Goal: Check status: Check status

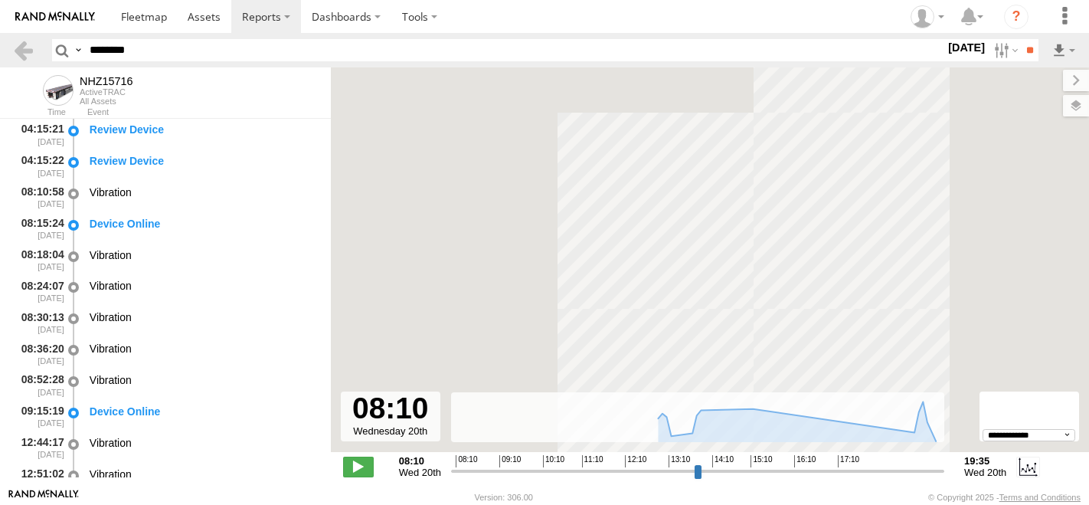
select select "**********"
click at [187, 49] on input "********" at bounding box center [513, 50] width 861 height 22
paste input "text"
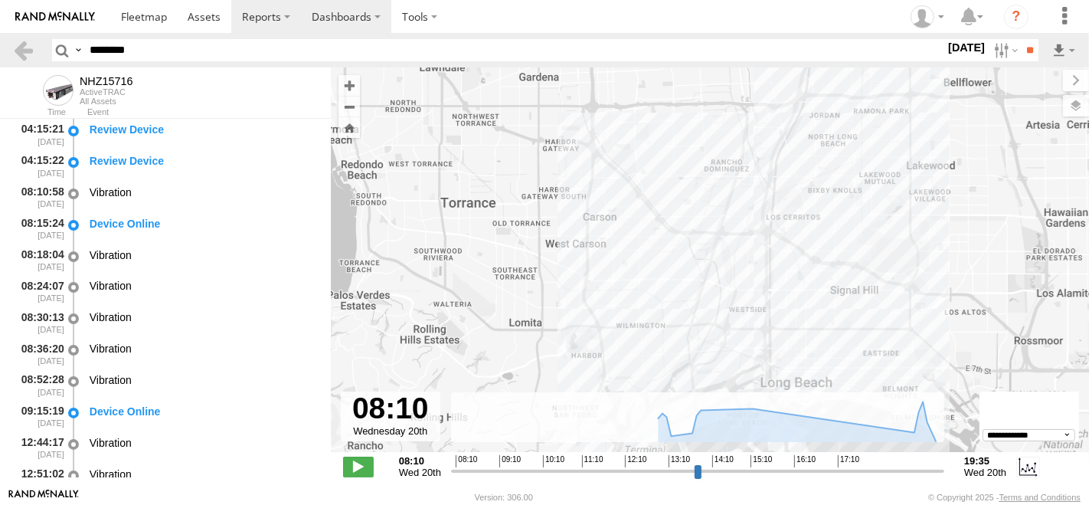
type input "********"
click at [1021, 39] on input "**" at bounding box center [1030, 50] width 18 height 22
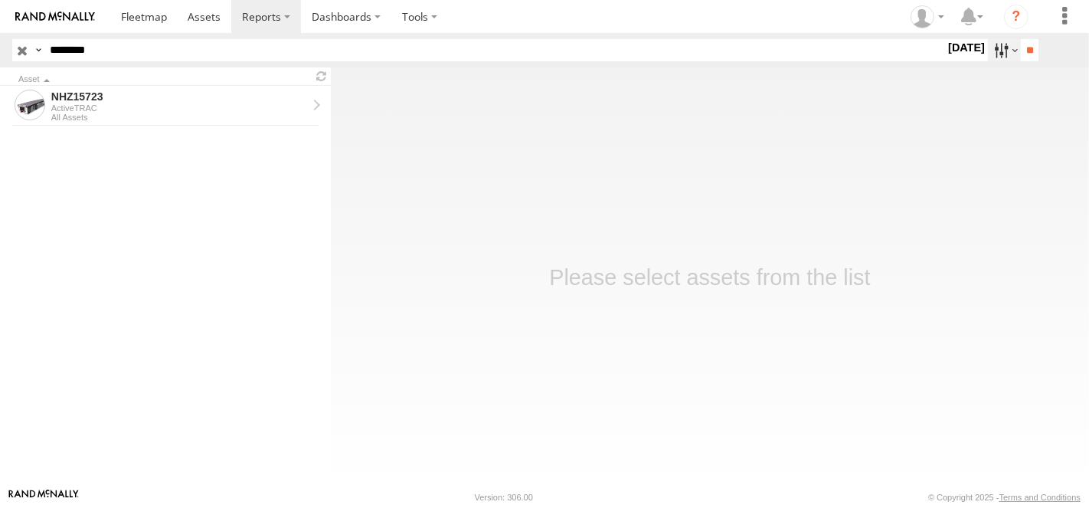
click at [995, 41] on label at bounding box center [1004, 50] width 33 height 22
click at [0, 0] on label at bounding box center [0, 0] width 0 height 0
click at [1030, 49] on input "**" at bounding box center [1030, 50] width 18 height 22
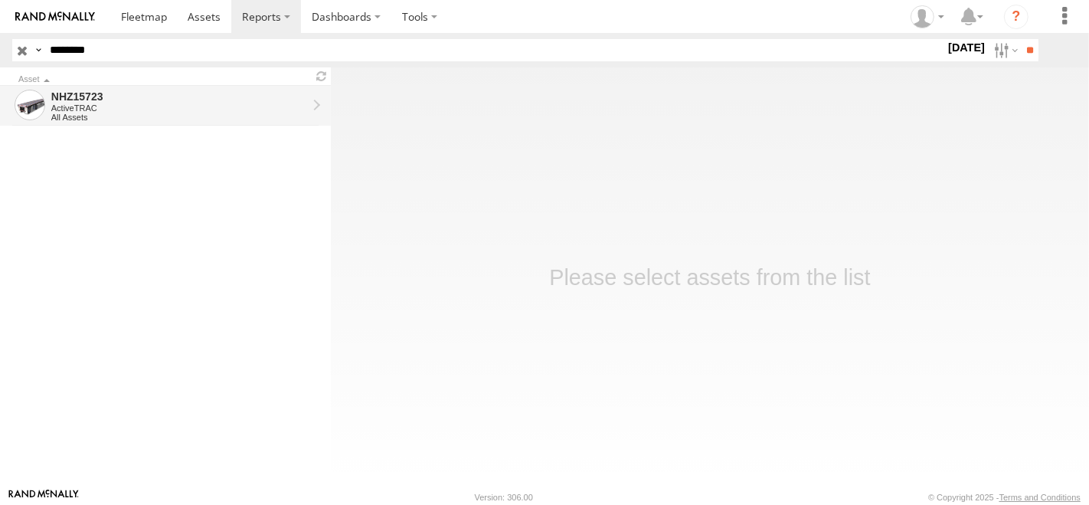
click at [193, 113] on div "All Assets" at bounding box center [179, 117] width 256 height 9
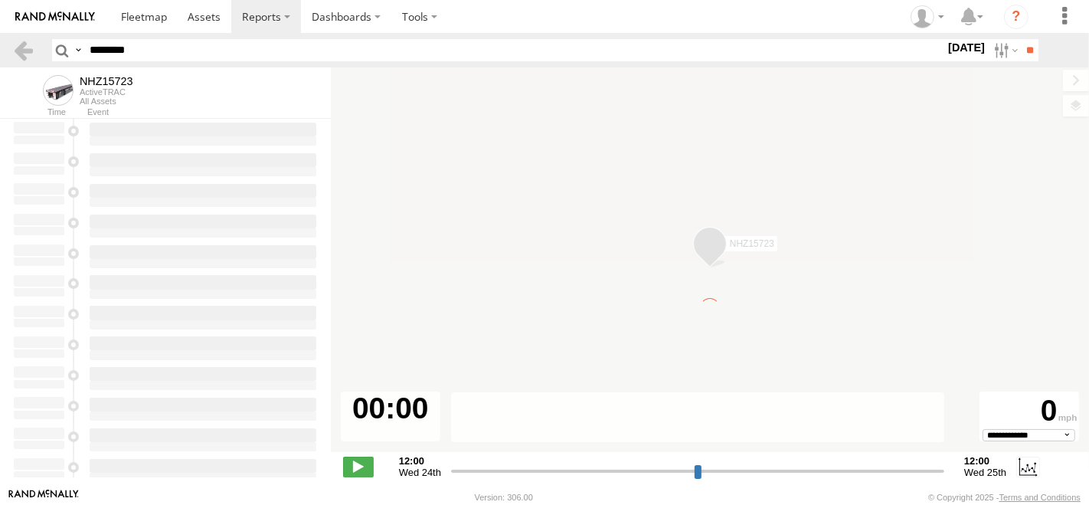
type input "**********"
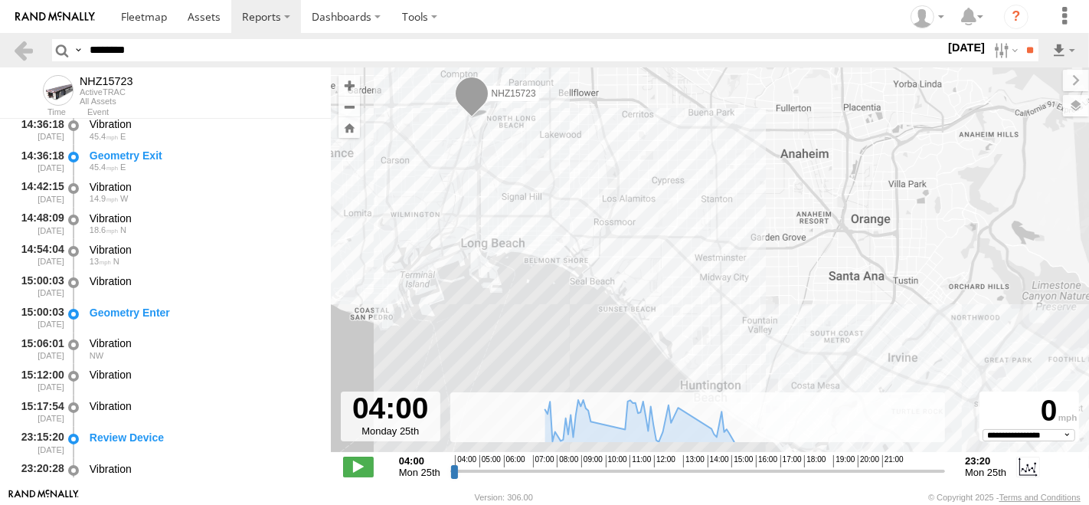
scroll to position [1956, 0]
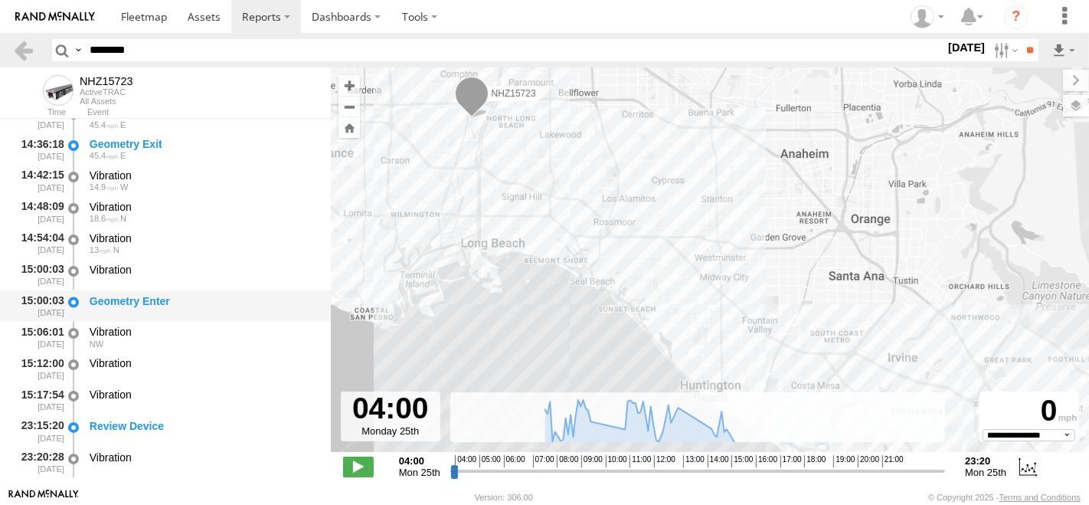
click at [217, 301] on div "Geometry Enter" at bounding box center [203, 301] width 227 height 14
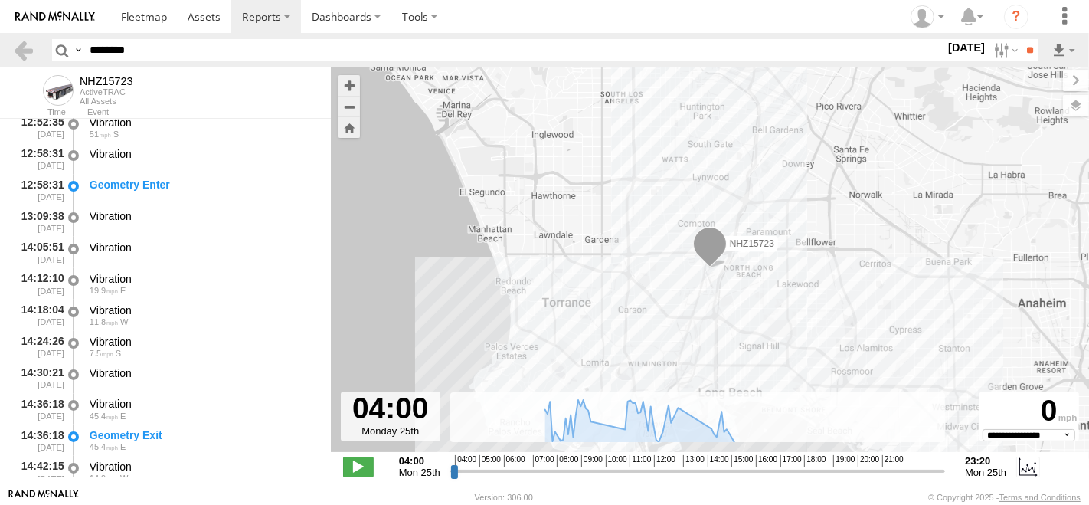
scroll to position [1622, 0]
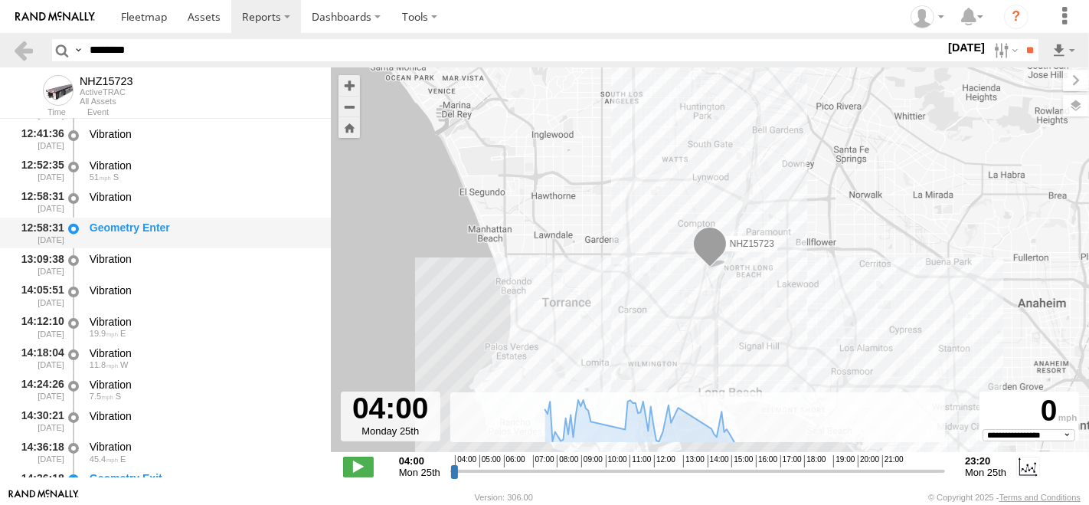
click at [164, 228] on div "Geometry Enter" at bounding box center [203, 227] width 227 height 14
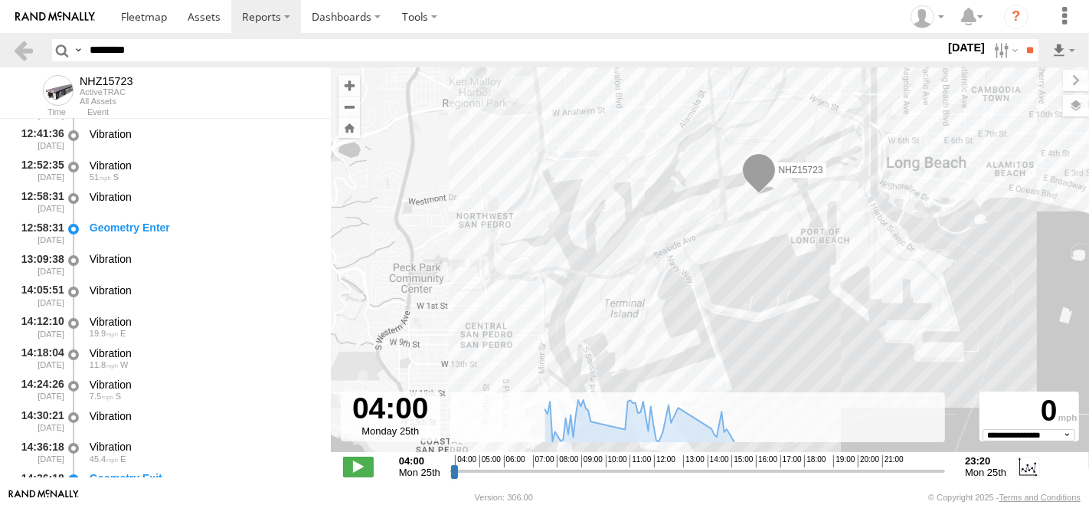
drag, startPoint x: 791, startPoint y: 189, endPoint x: 720, endPoint y: 300, distance: 131.5
click at [720, 300] on div "NHZ15723" at bounding box center [710, 267] width 758 height 400
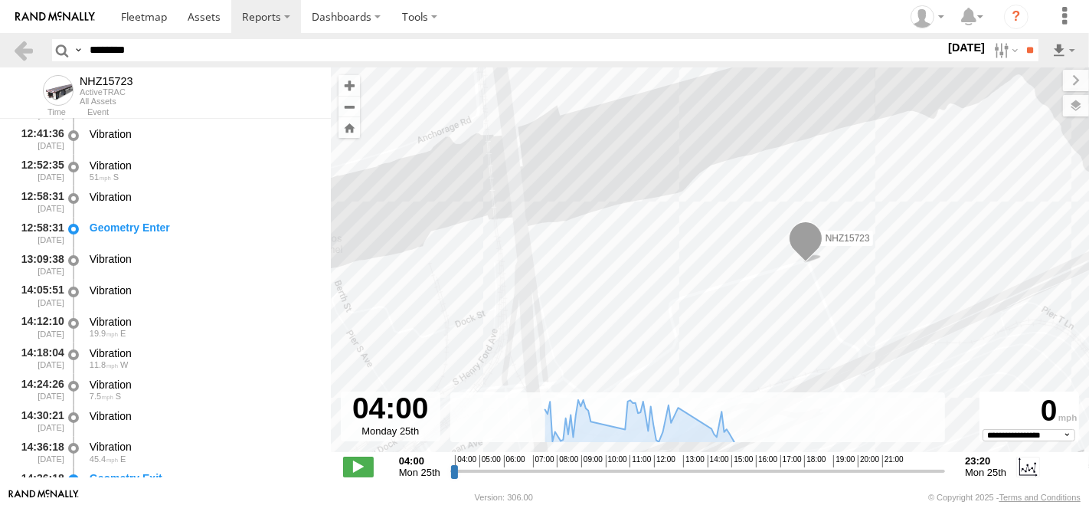
click at [715, 222] on div "NHZ15723" at bounding box center [710, 267] width 758 height 400
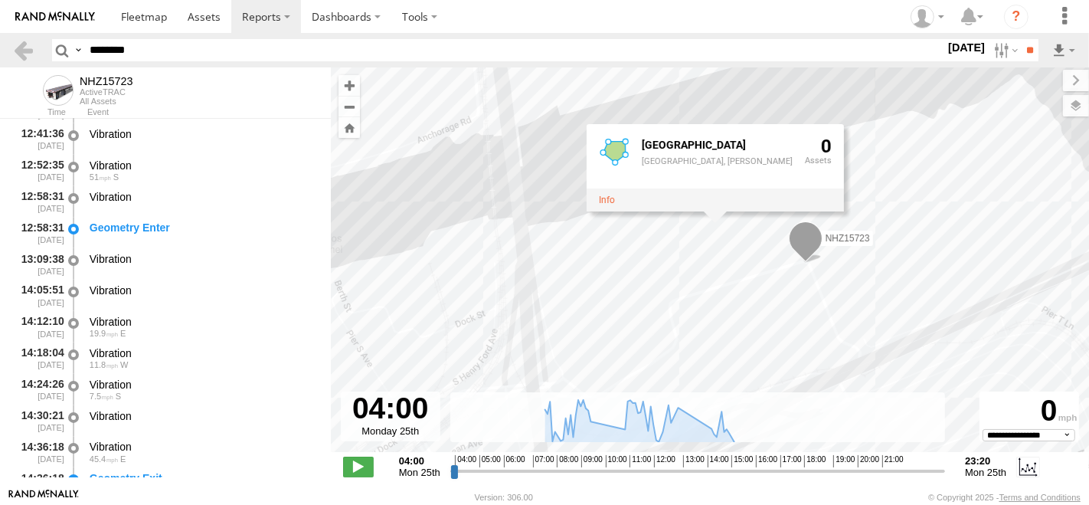
click at [470, 202] on div "NHZ15723 Pier S Terminal Pier S Terminal, Pier S 0" at bounding box center [710, 267] width 758 height 400
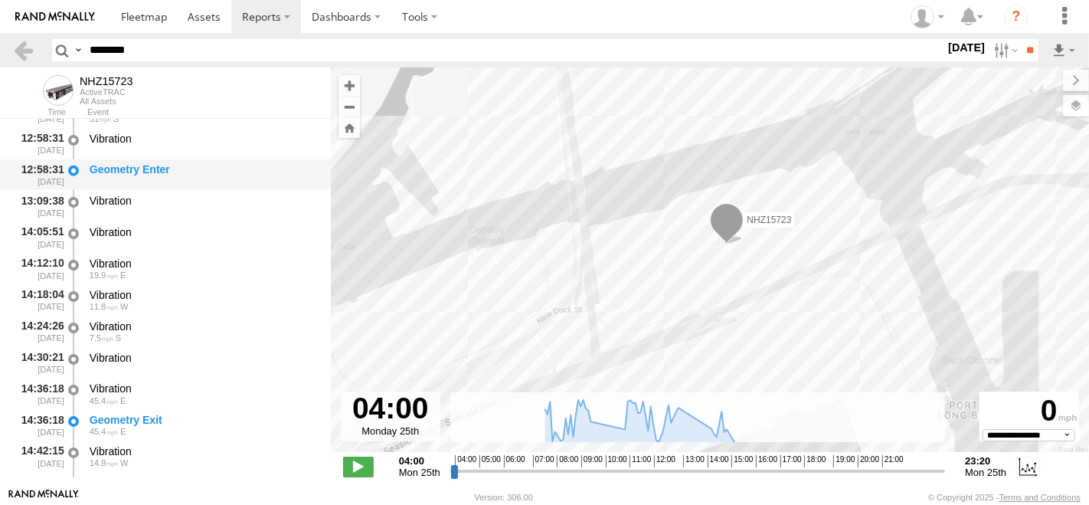
scroll to position [1707, 0]
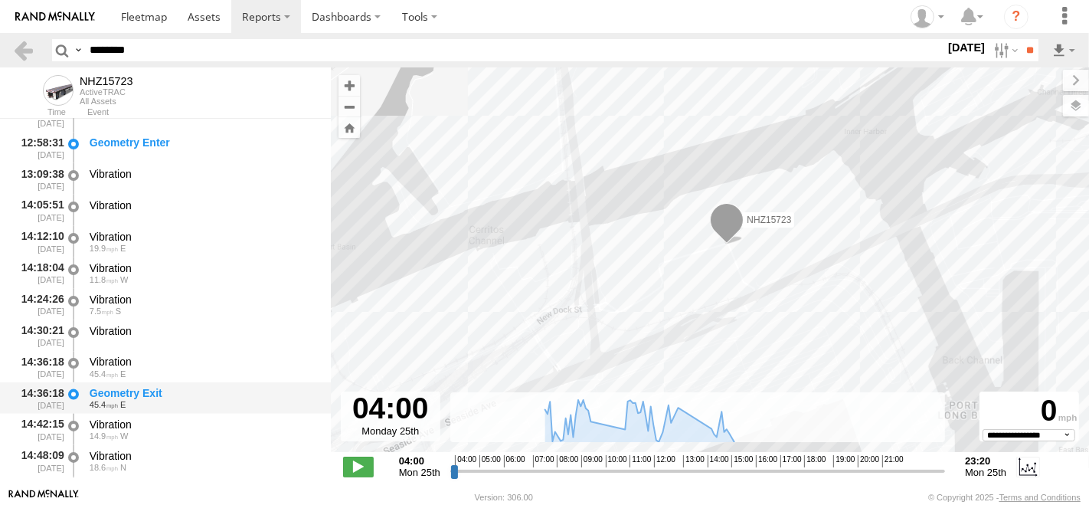
click at [132, 406] on div "45.4 E" at bounding box center [203, 404] width 227 height 9
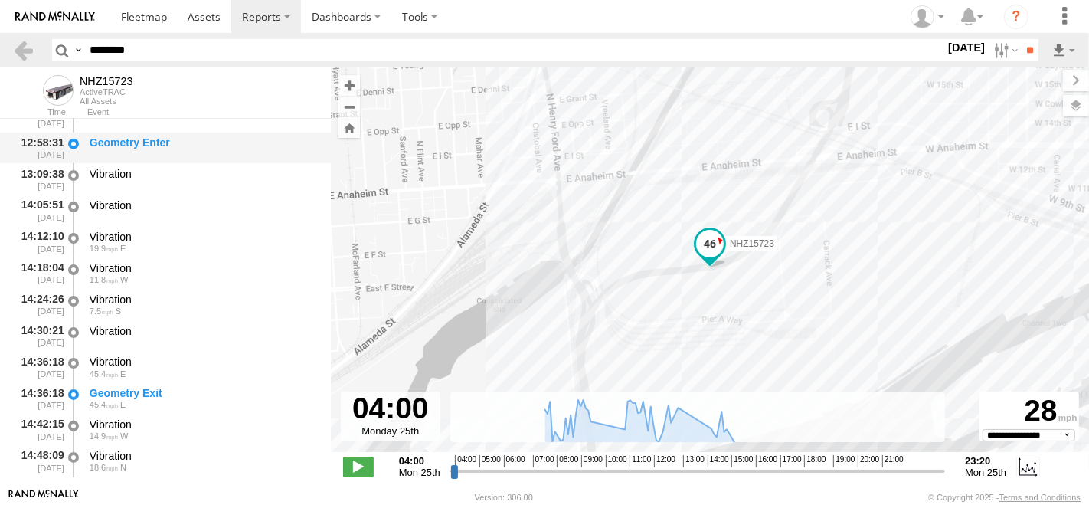
click at [157, 147] on div "Geometry Enter" at bounding box center [203, 143] width 227 height 14
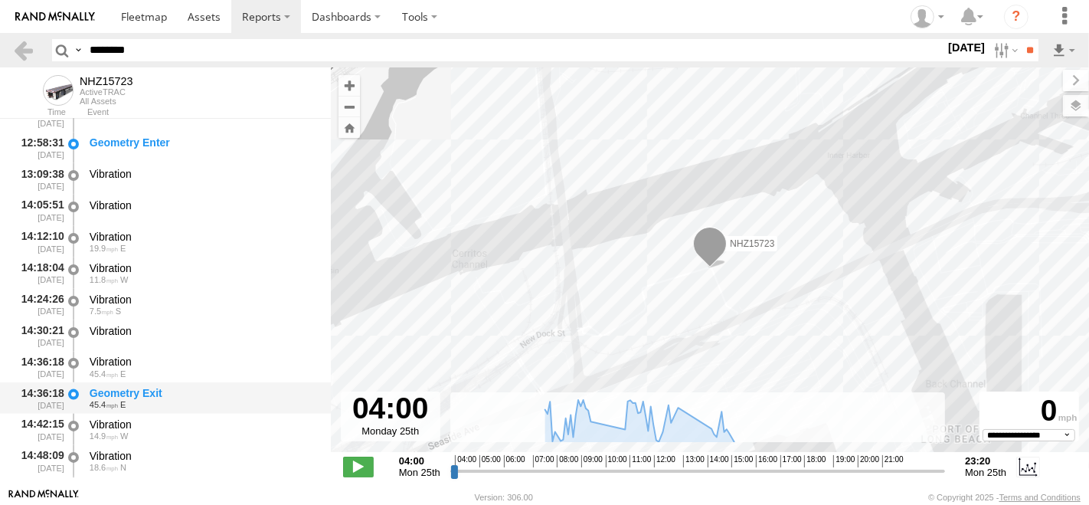
click at [149, 394] on div "Geometry Exit" at bounding box center [203, 393] width 227 height 14
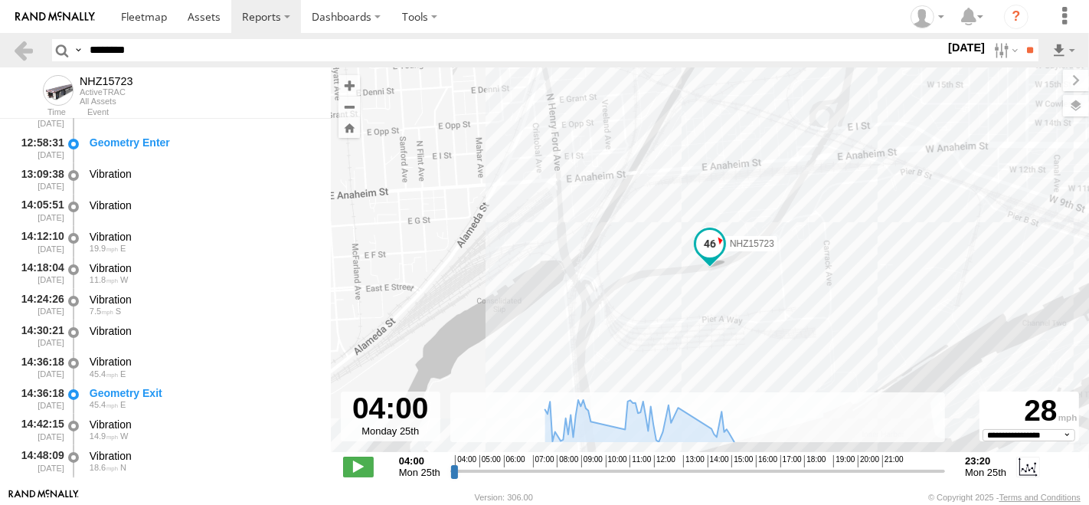
click at [164, 50] on input "********" at bounding box center [513, 50] width 861 height 22
paste input "text"
type input "********"
click at [1021, 39] on input "**" at bounding box center [1030, 50] width 18 height 22
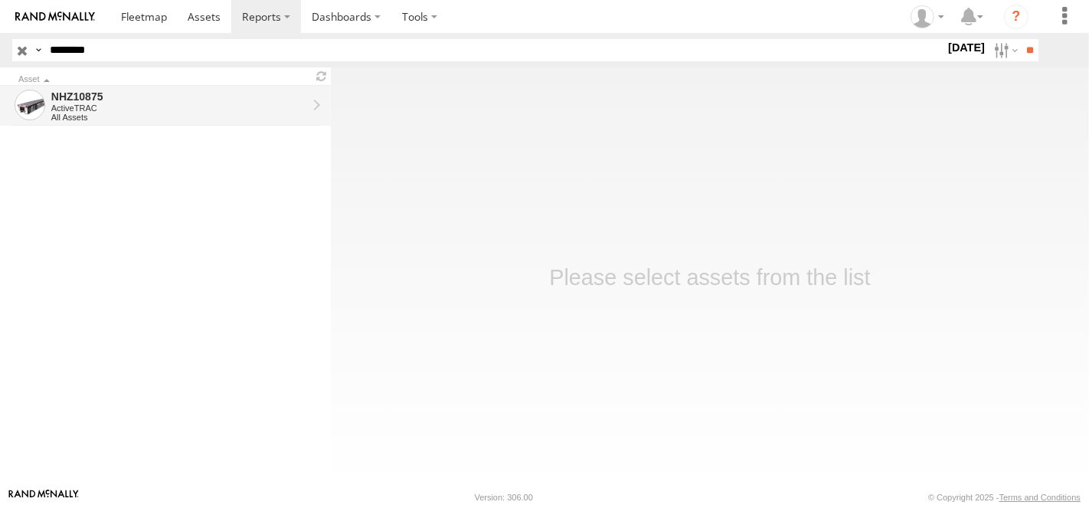
click at [79, 109] on div "ActiveTRAC" at bounding box center [179, 107] width 256 height 9
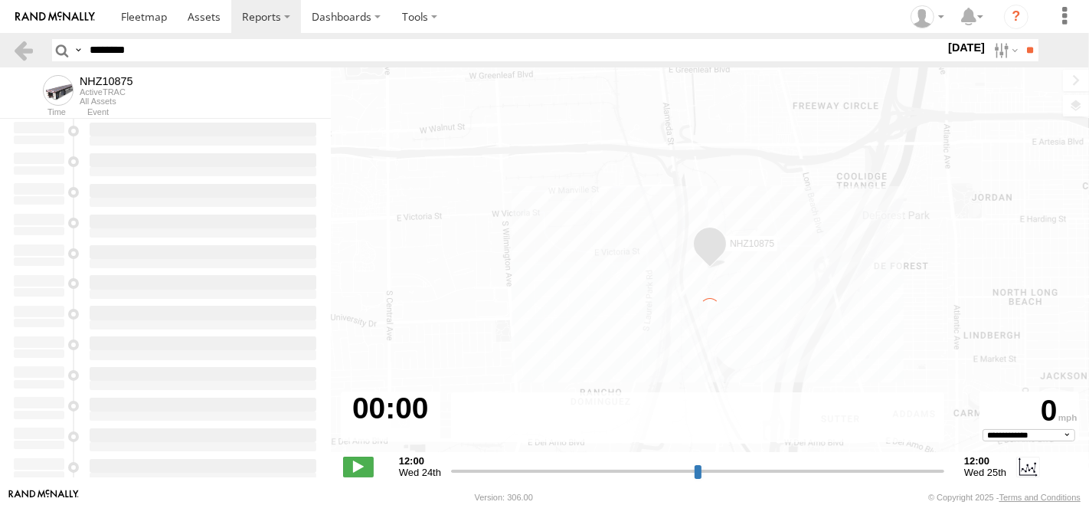
type input "**********"
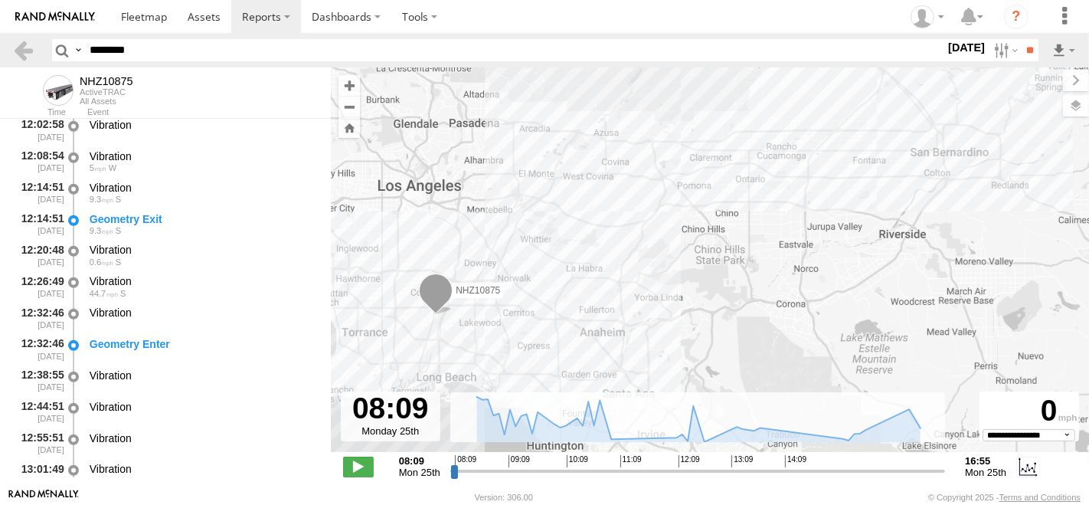
scroll to position [1190, 0]
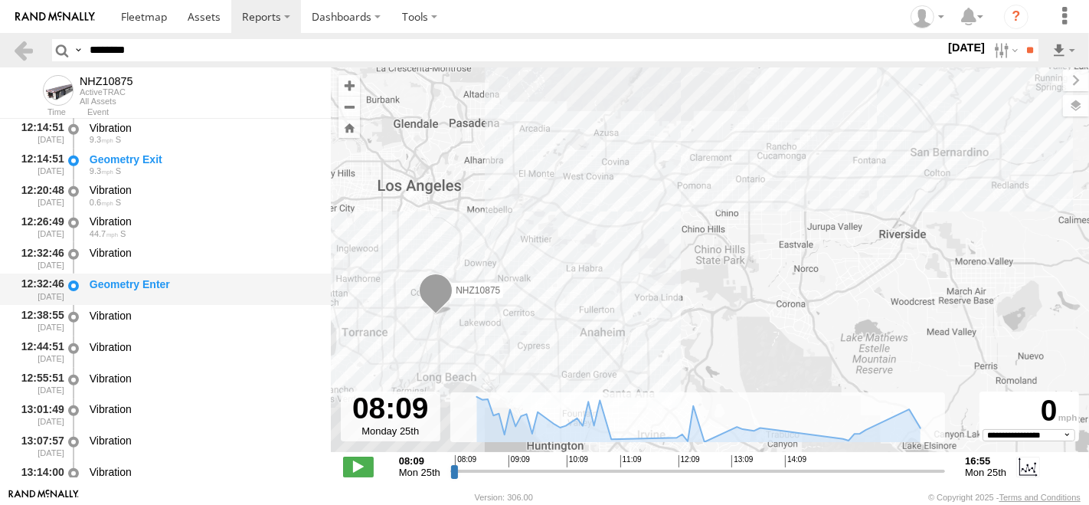
click at [192, 290] on div "Geometry Enter" at bounding box center [203, 284] width 227 height 14
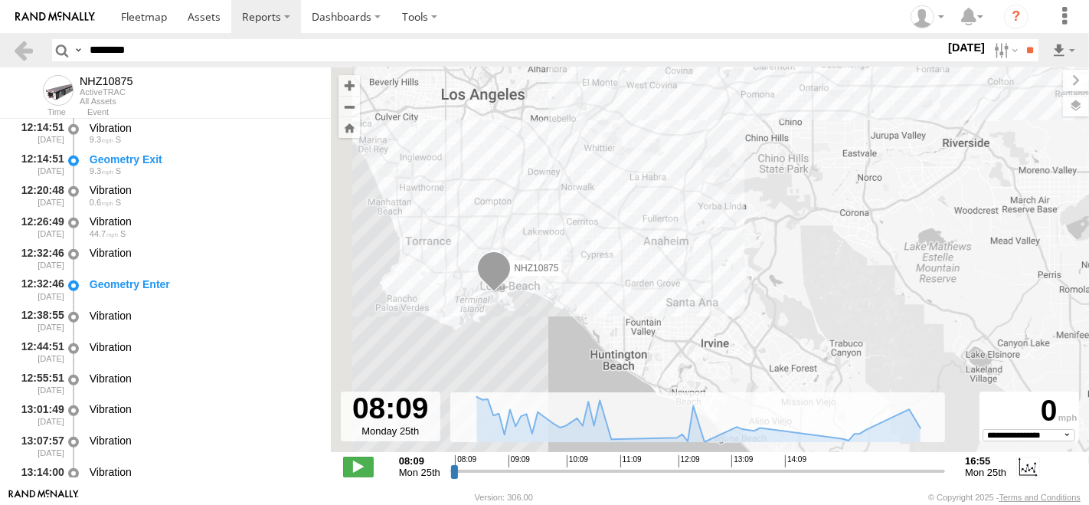
drag, startPoint x: 474, startPoint y: 344, endPoint x: 541, endPoint y: 247, distance: 117.9
click at [541, 247] on div "NHZ10875" at bounding box center [710, 267] width 758 height 400
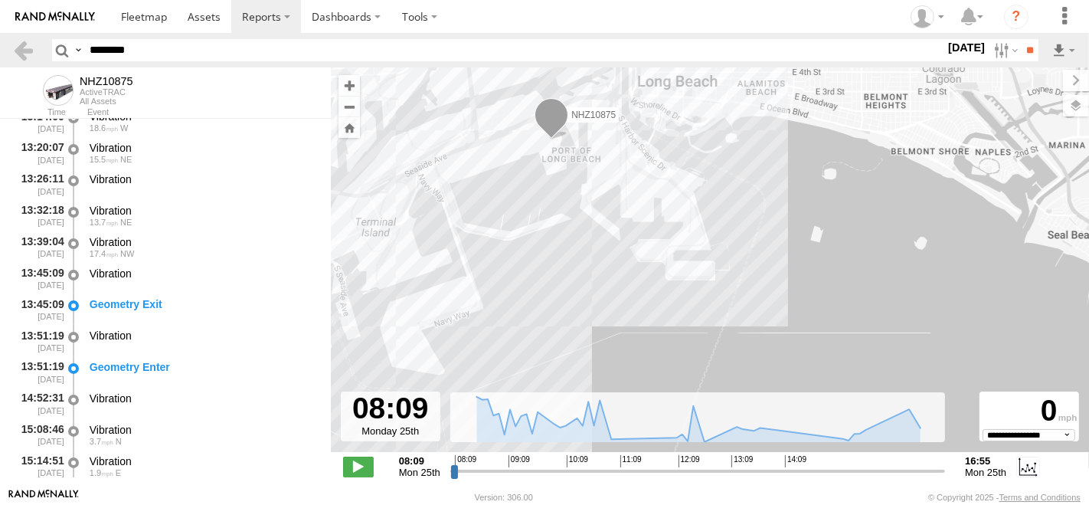
scroll to position [1616, 0]
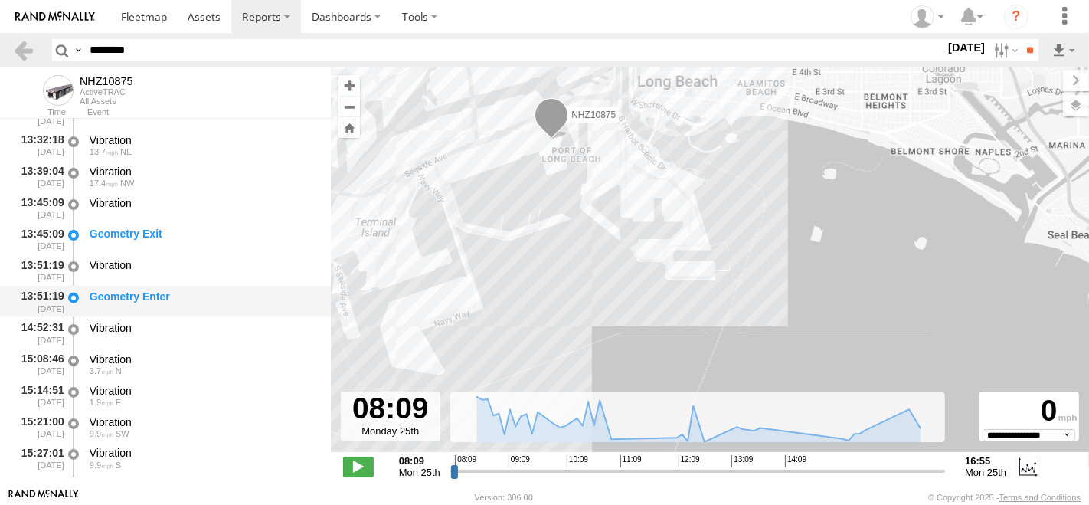
click at [154, 296] on div "Geometry Enter" at bounding box center [203, 296] width 227 height 14
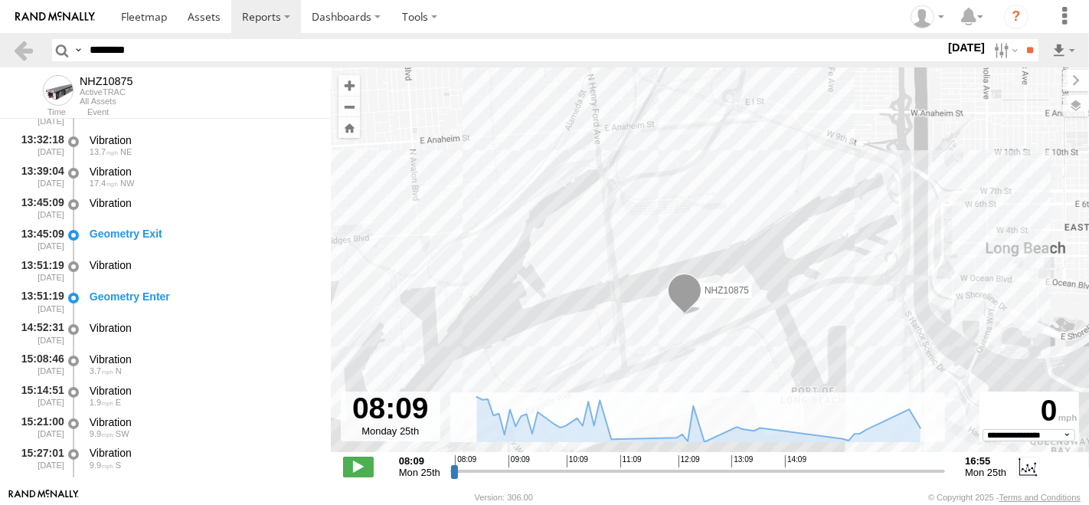
click at [645, 315] on div "NHZ10875" at bounding box center [710, 267] width 758 height 400
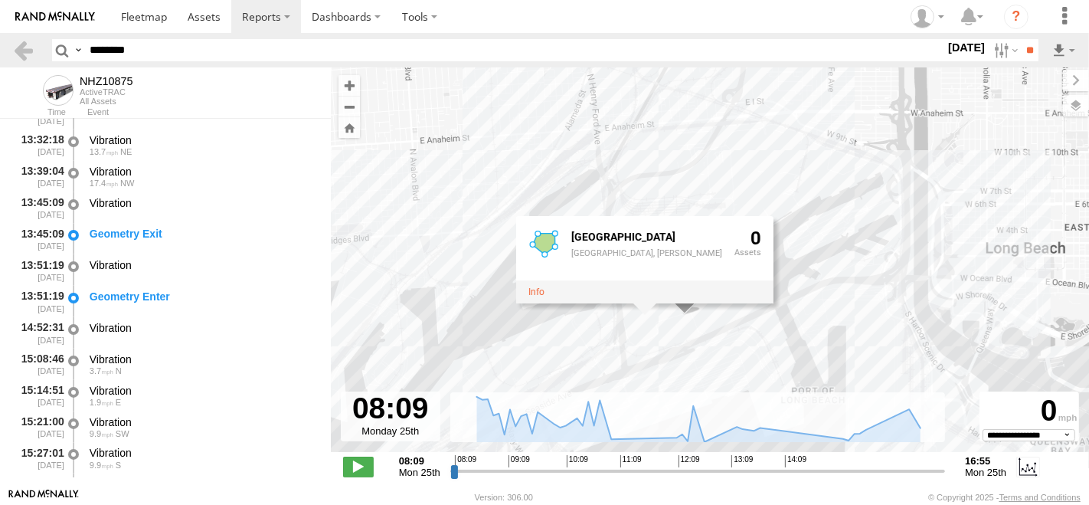
click at [490, 271] on div "NHZ10875 Pier S Terminal Pier S Terminal, Pier S 0" at bounding box center [710, 267] width 758 height 400
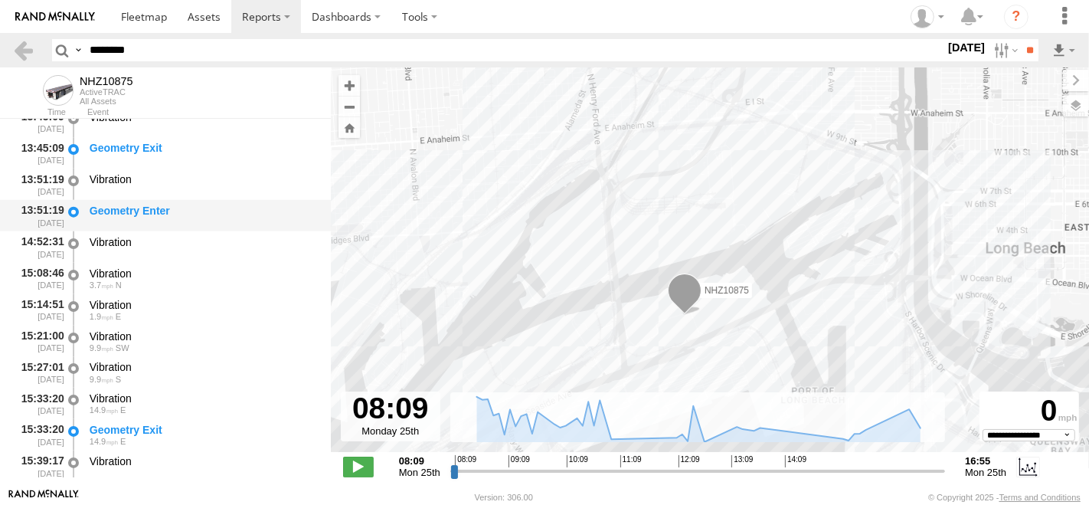
scroll to position [1786, 0]
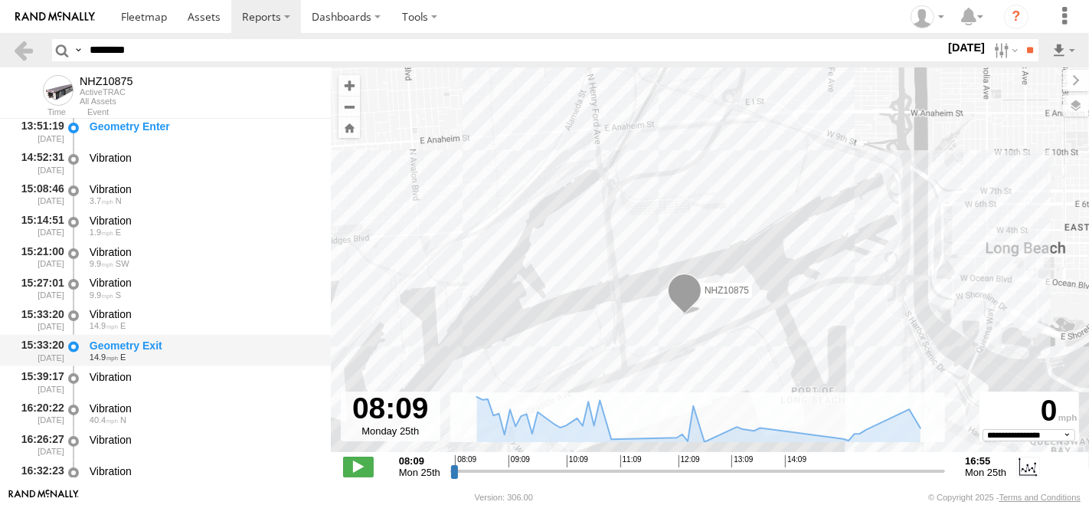
click at [170, 345] on div "Geometry Exit" at bounding box center [203, 345] width 227 height 14
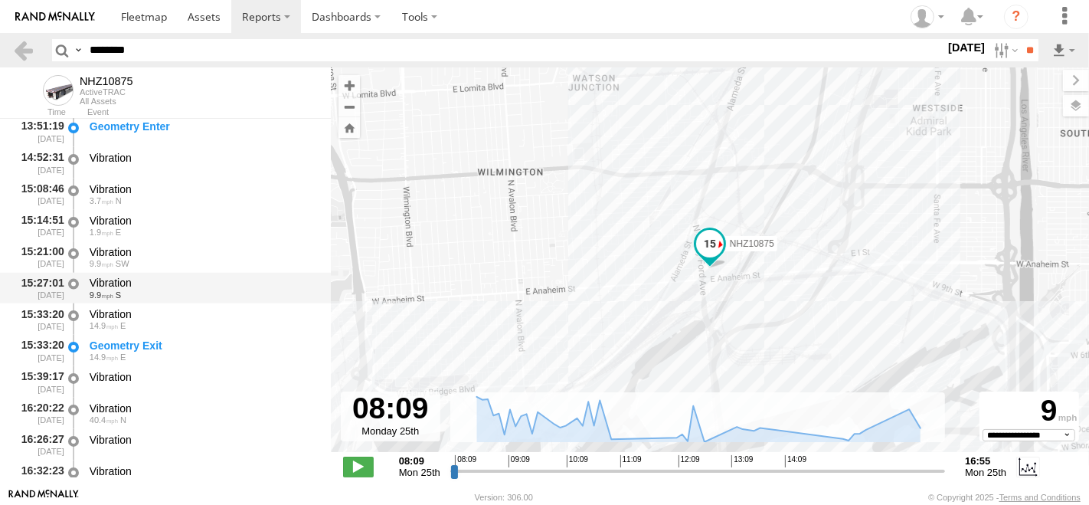
click at [143, 284] on div "Vibration" at bounding box center [203, 283] width 227 height 14
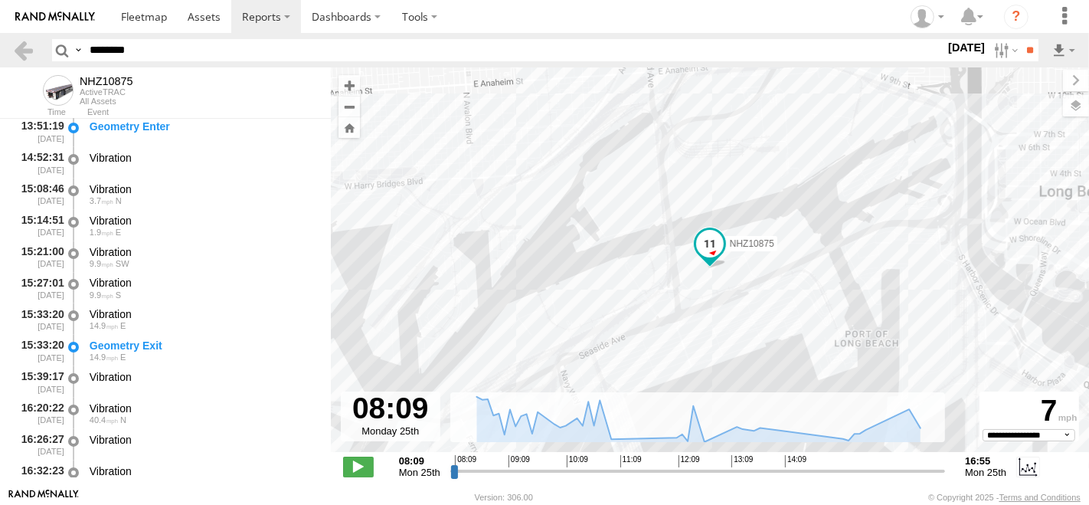
click at [165, 49] on input "********" at bounding box center [513, 50] width 861 height 22
paste input "text"
type input "********"
click at [1021, 39] on input "**" at bounding box center [1030, 50] width 18 height 22
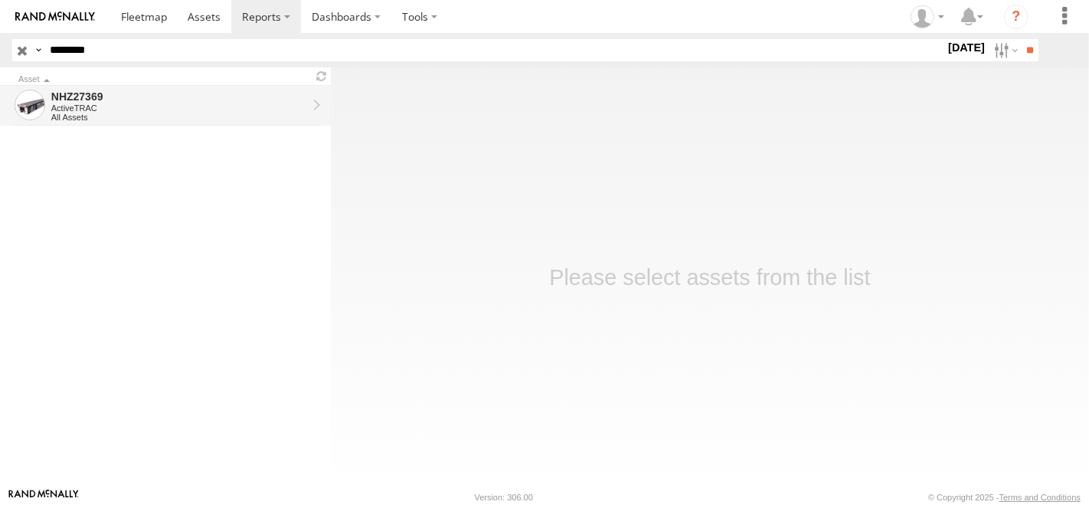
drag, startPoint x: 0, startPoint y: 0, endPoint x: 144, endPoint y: 110, distance: 181.3
click at [144, 110] on div "ActiveTRAC" at bounding box center [179, 107] width 256 height 9
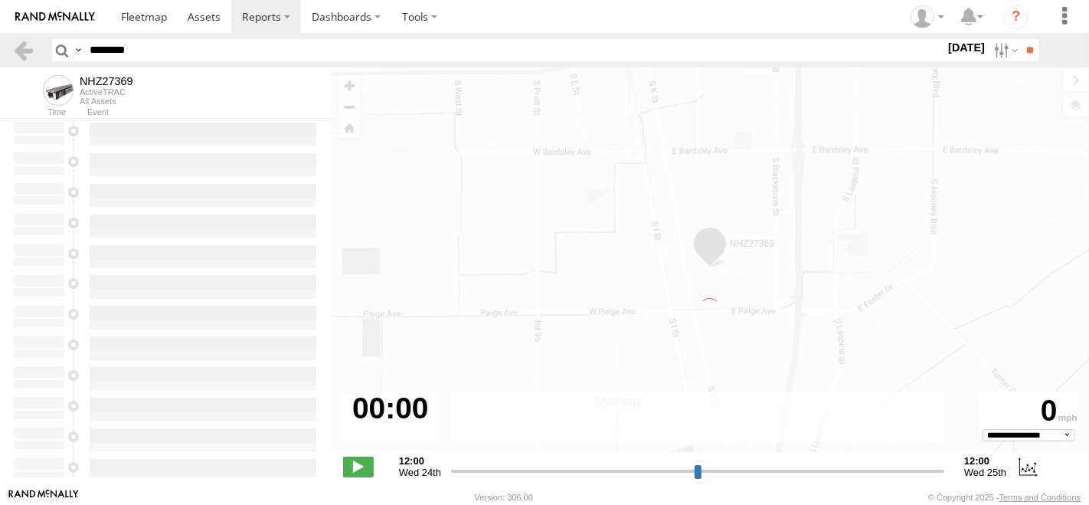
type input "**********"
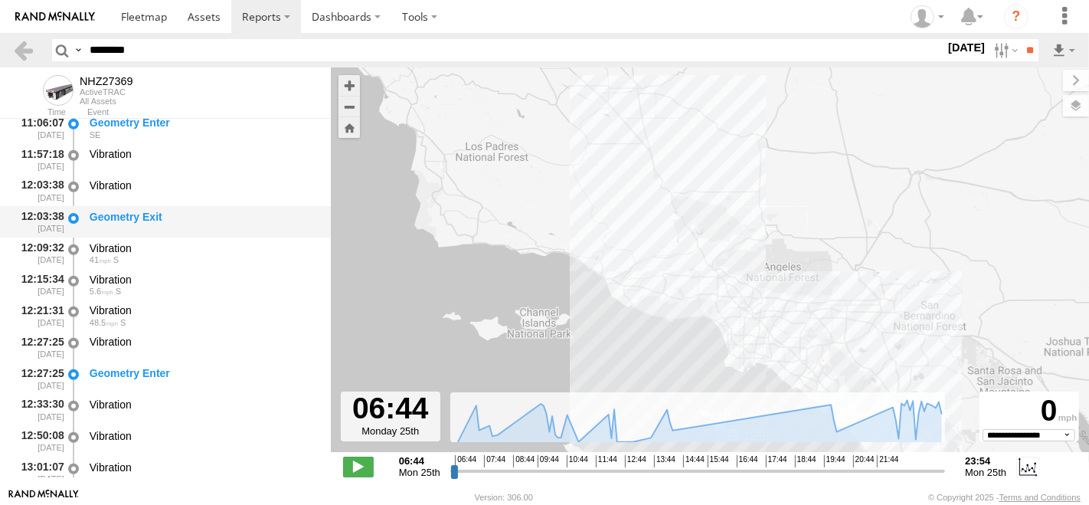
scroll to position [1106, 0]
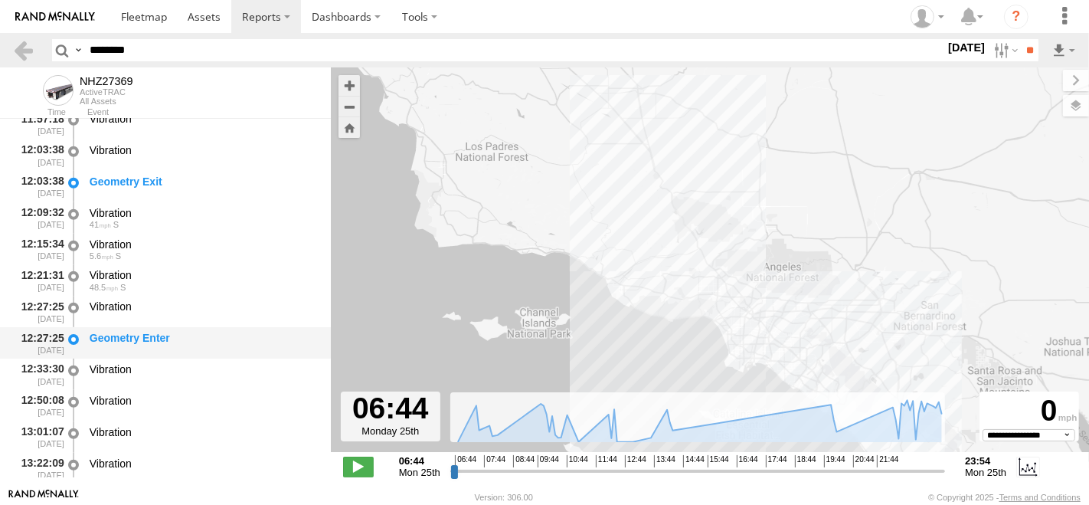
click at [174, 344] on div "Geometry Enter" at bounding box center [203, 338] width 227 height 14
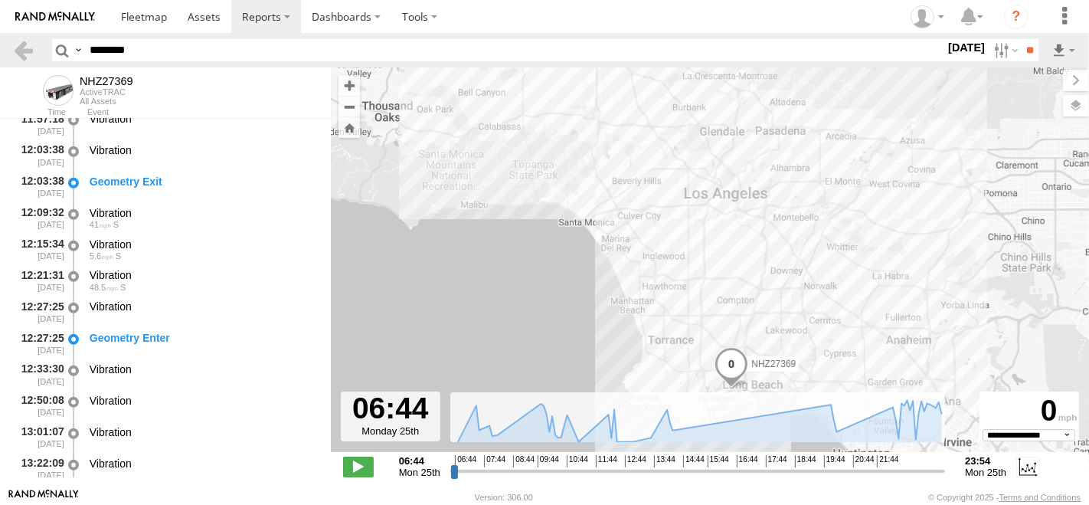
drag, startPoint x: 636, startPoint y: 376, endPoint x: 614, endPoint y: 201, distance: 176.0
click at [614, 201] on div "NHZ27369" at bounding box center [710, 267] width 758 height 400
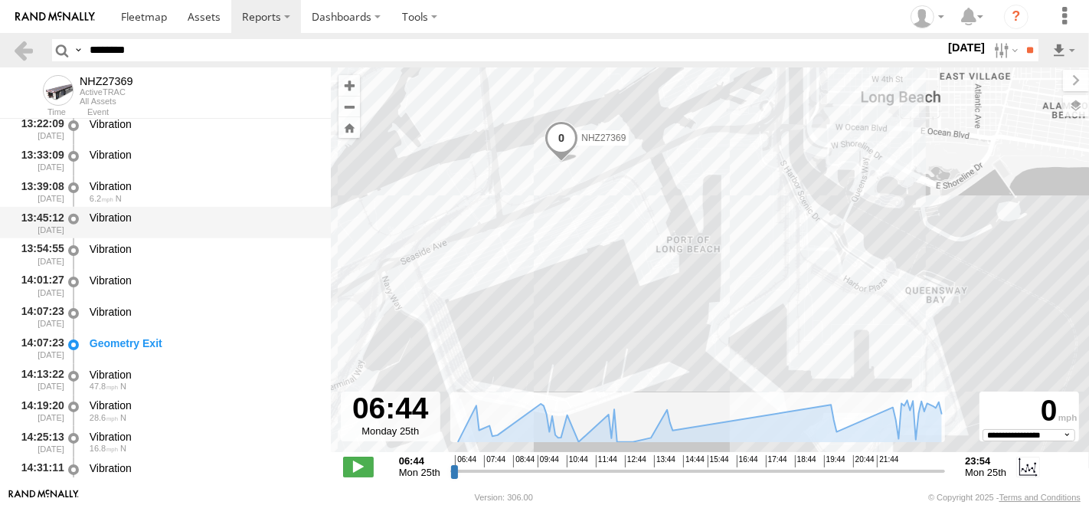
scroll to position [1445, 0]
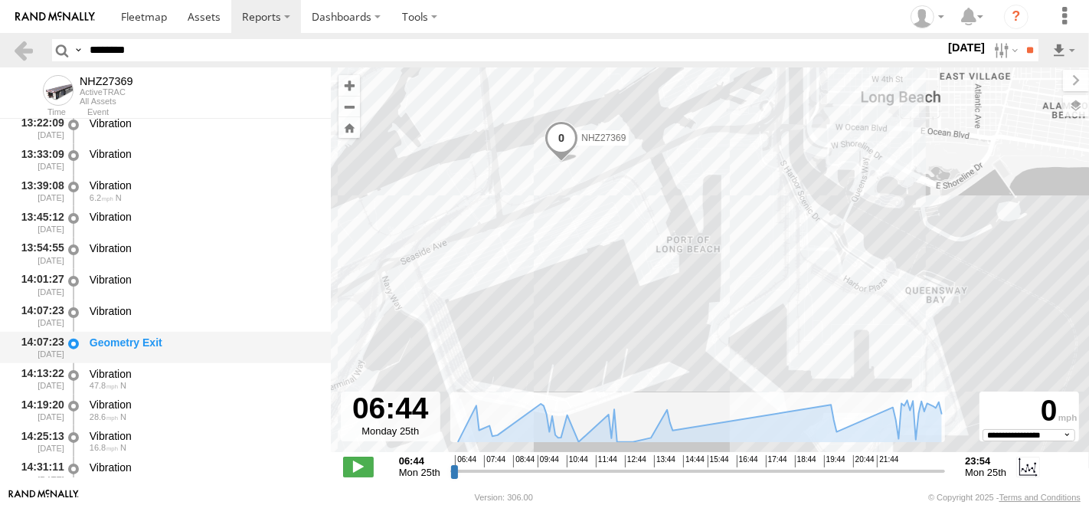
click at [206, 354] on div "Geometry Exit" at bounding box center [202, 347] width 231 height 28
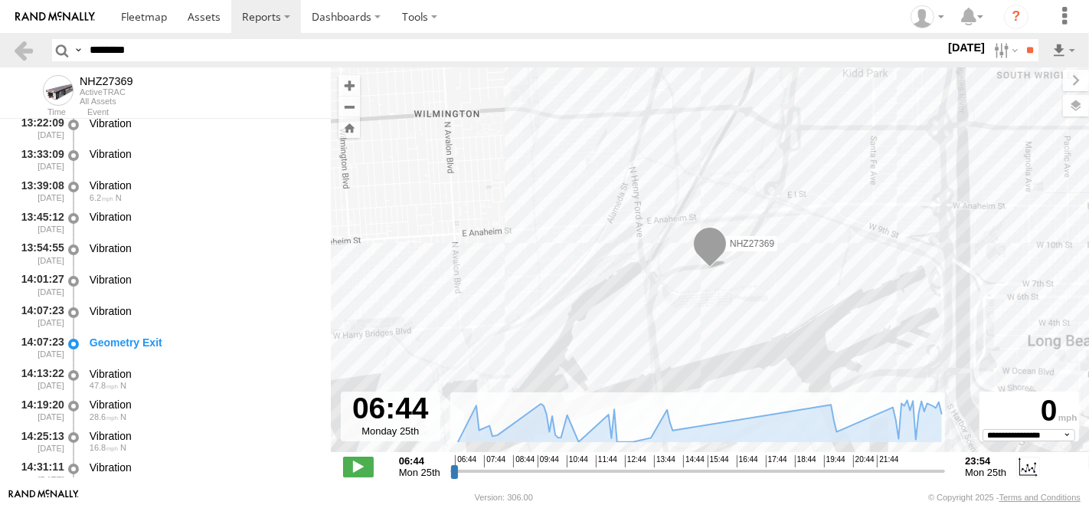
click at [144, 54] on input "********" at bounding box center [513, 50] width 861 height 22
paste input "text"
type input "********"
click at [1021, 39] on input "**" at bounding box center [1030, 50] width 18 height 22
click at [144, 54] on input "********" at bounding box center [513, 50] width 861 height 22
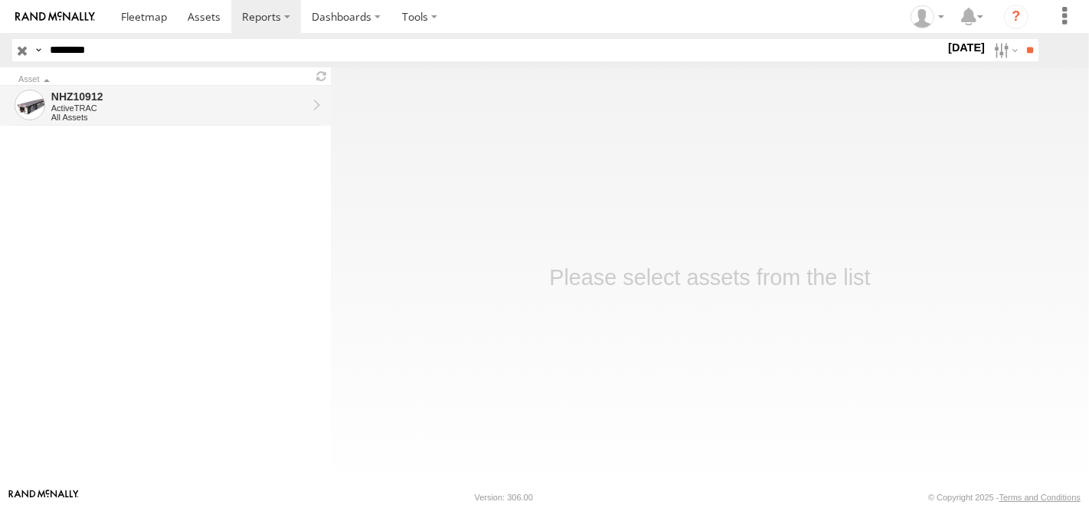
click at [195, 92] on div "NHZ10912" at bounding box center [179, 97] width 256 height 14
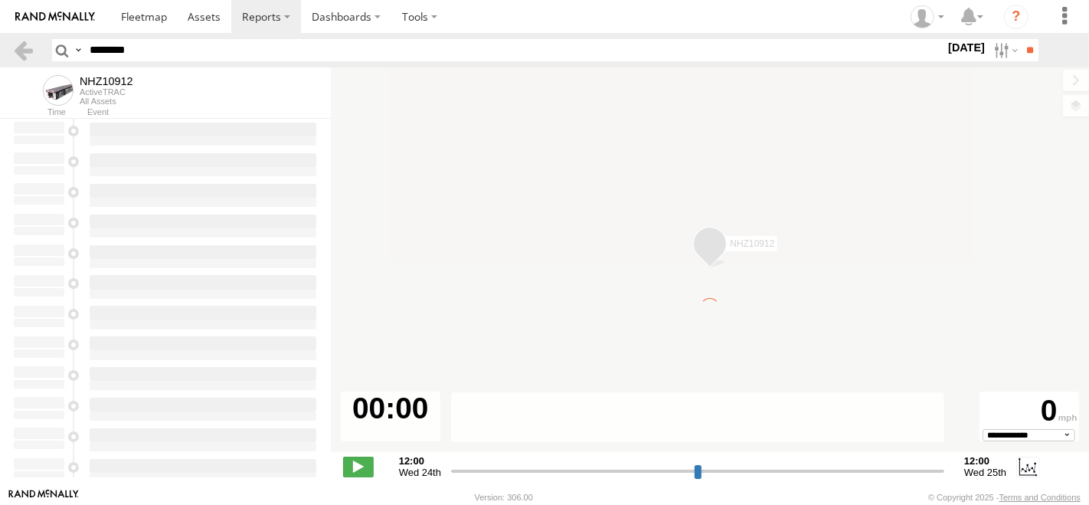
type input "**********"
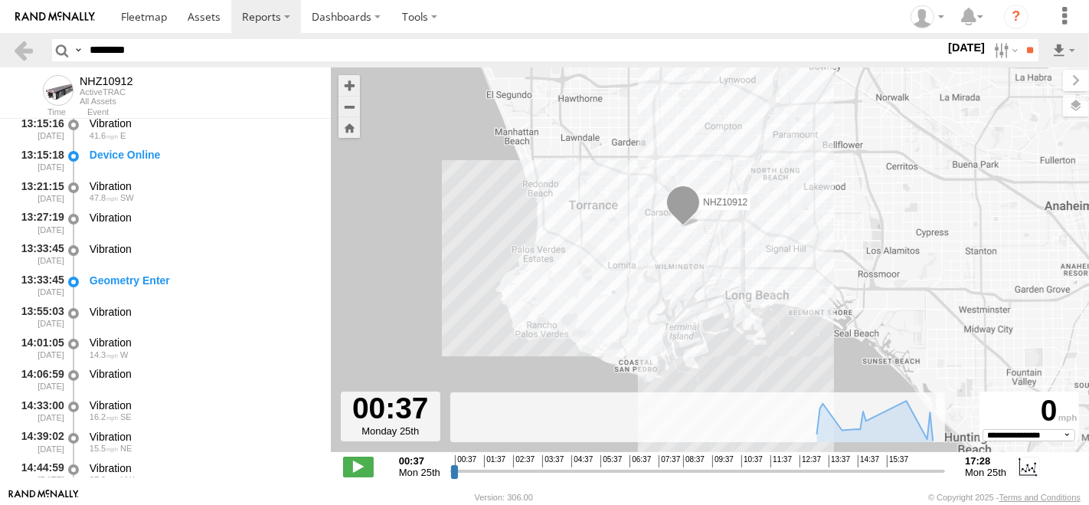
scroll to position [170, 0]
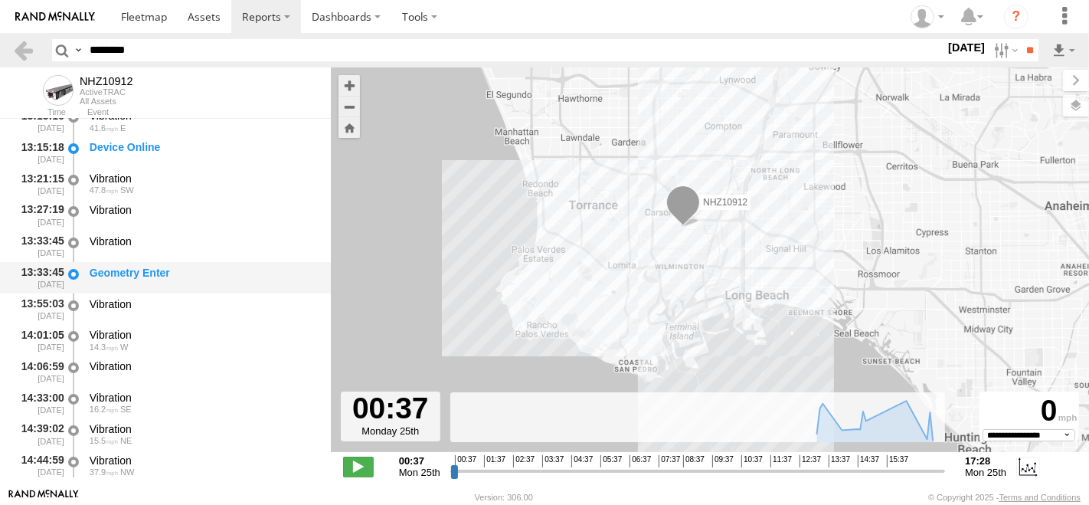
click at [192, 272] on div "Geometry Enter" at bounding box center [203, 273] width 227 height 14
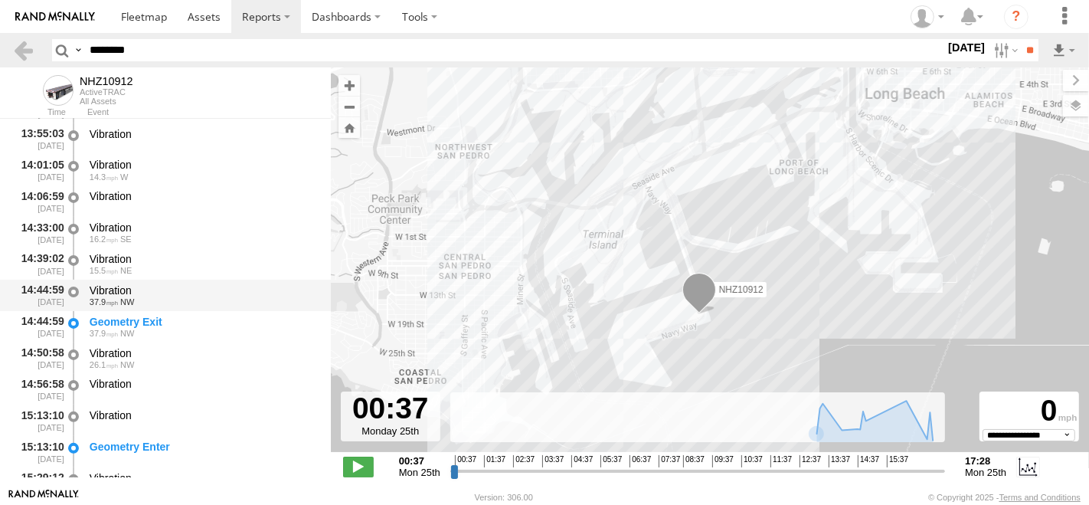
scroll to position [255, 0]
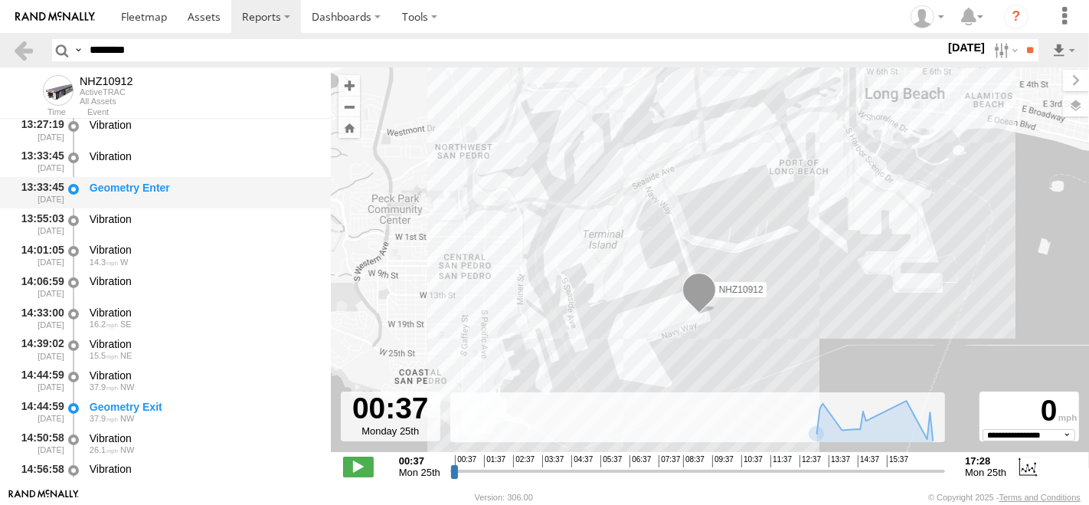
click at [207, 185] on div "Geometry Enter" at bounding box center [203, 188] width 227 height 14
click at [156, 177] on div "13:33:45 [DATE] Geometry Enter" at bounding box center [165, 192] width 331 height 31
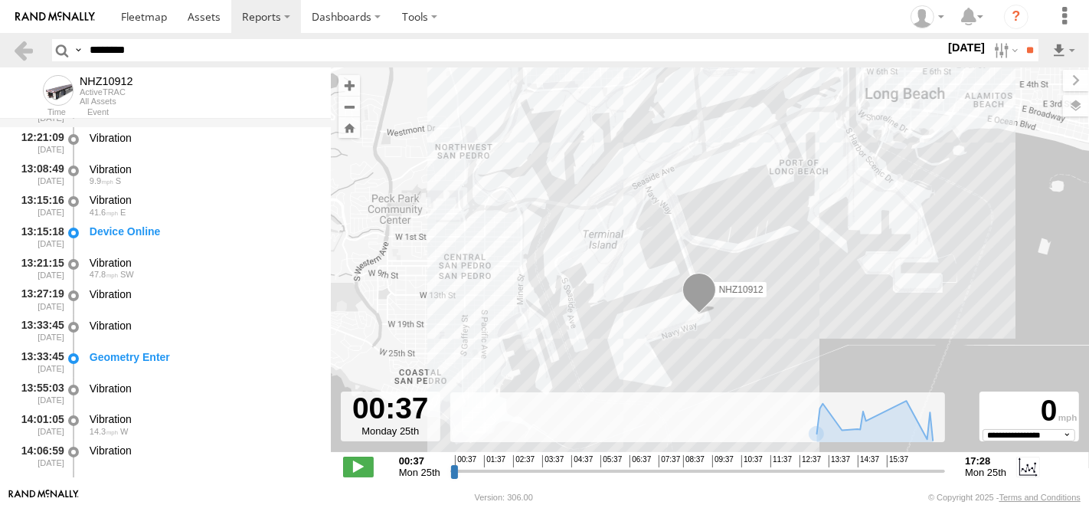
scroll to position [170, 0]
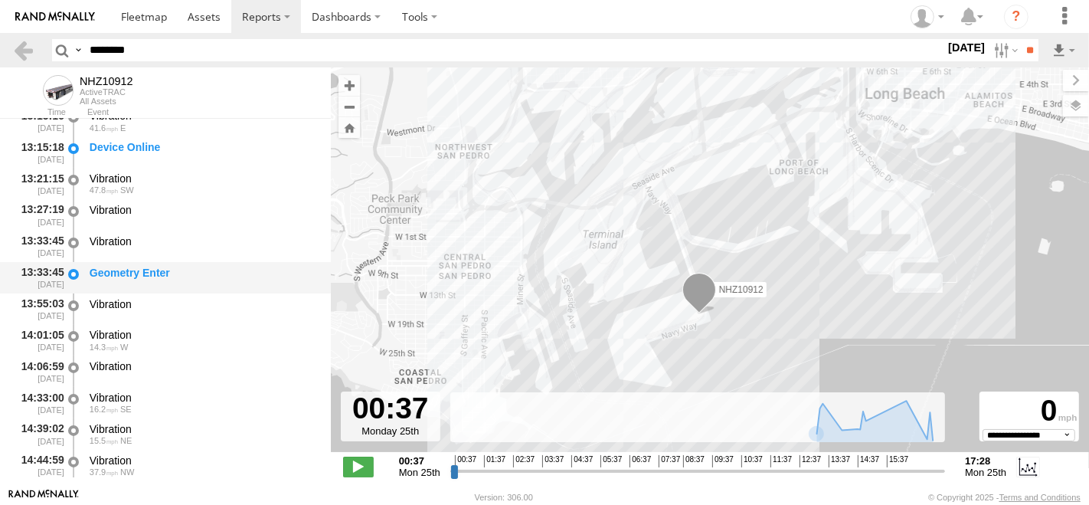
click at [189, 274] on div "Geometry Enter" at bounding box center [203, 273] width 227 height 14
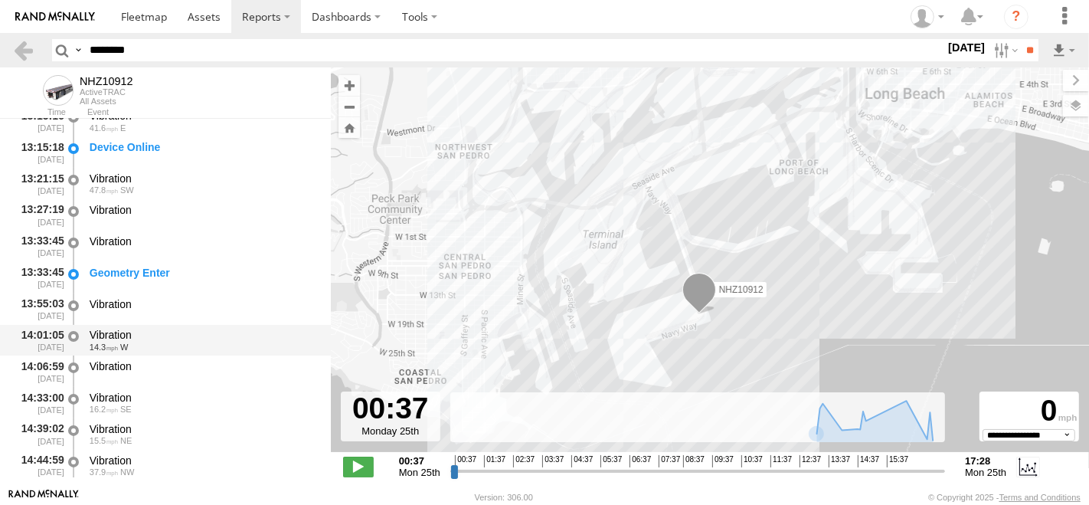
click at [174, 340] on div "Vibration" at bounding box center [203, 335] width 227 height 14
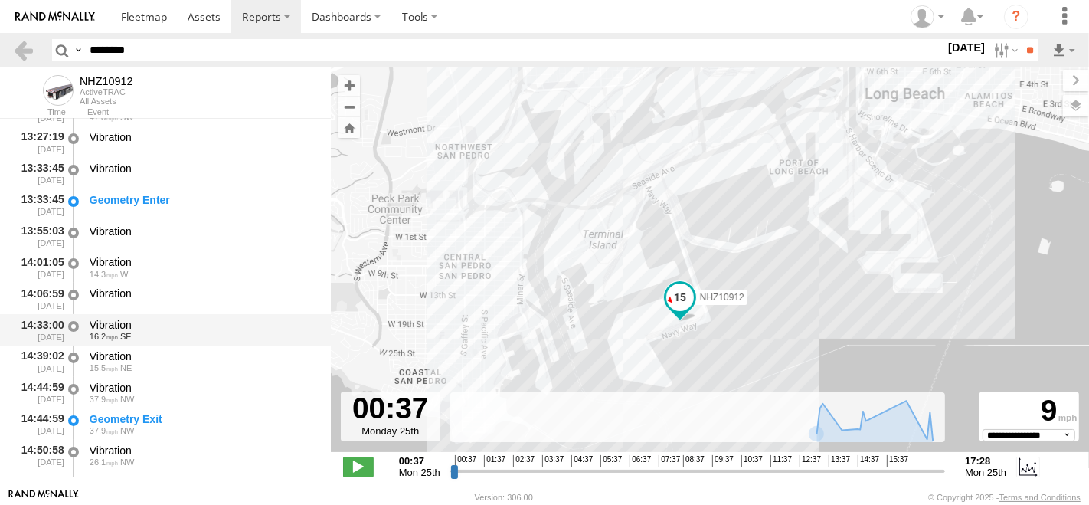
scroll to position [340, 0]
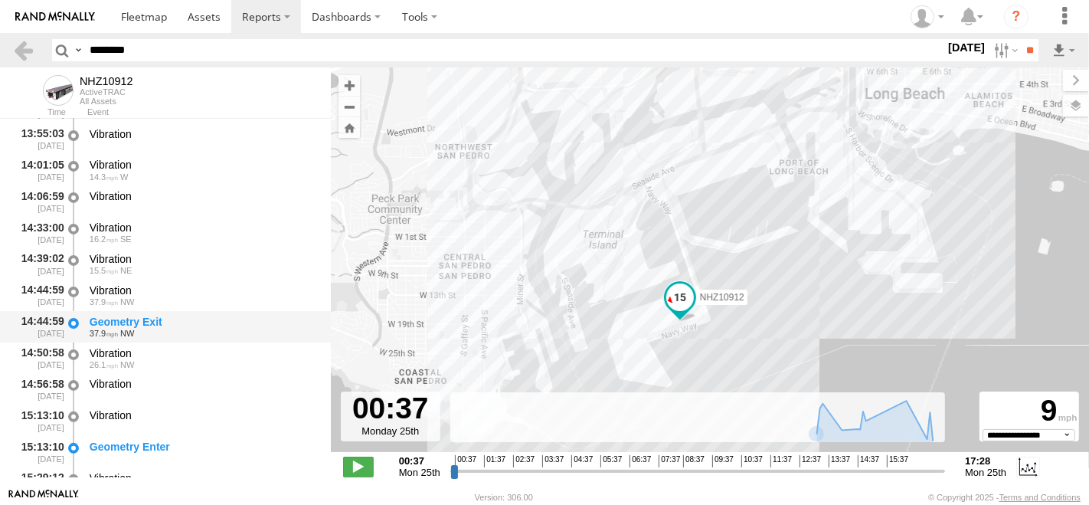
click at [158, 314] on div "Geometry Exit 37.9 NW" at bounding box center [202, 326] width 231 height 28
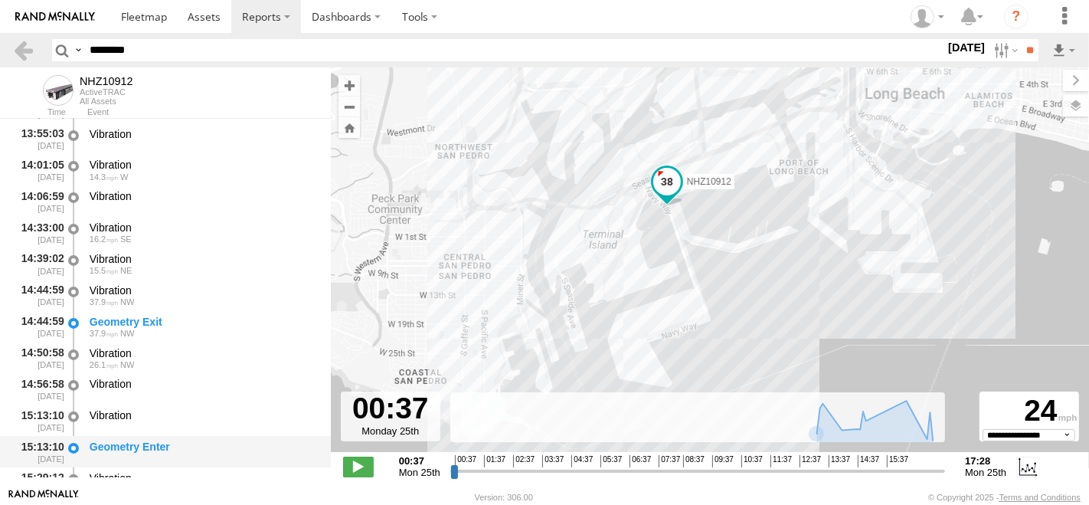
click at [148, 449] on div "Geometry Enter" at bounding box center [203, 446] width 227 height 14
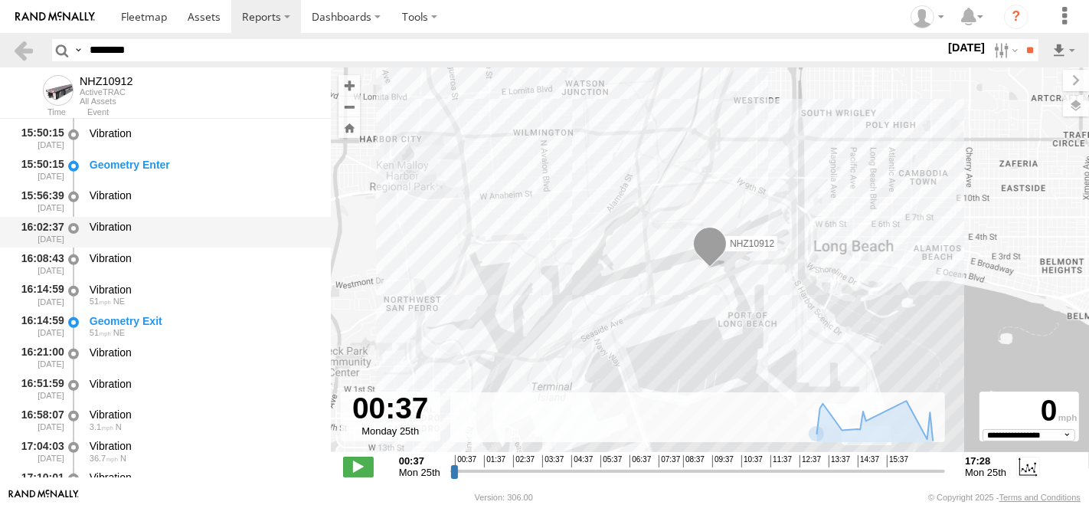
scroll to position [663, 0]
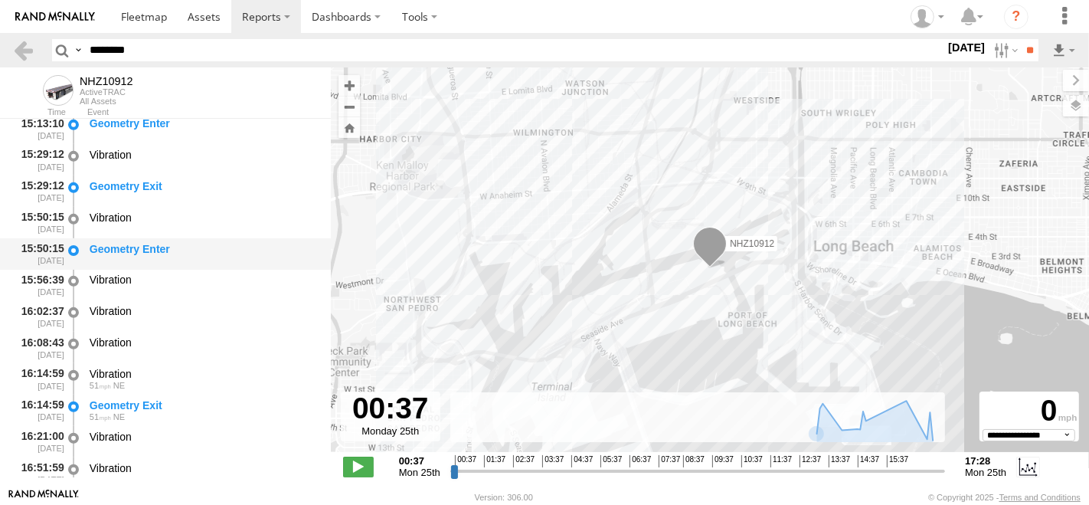
click at [205, 250] on div "Geometry Enter" at bounding box center [203, 249] width 227 height 14
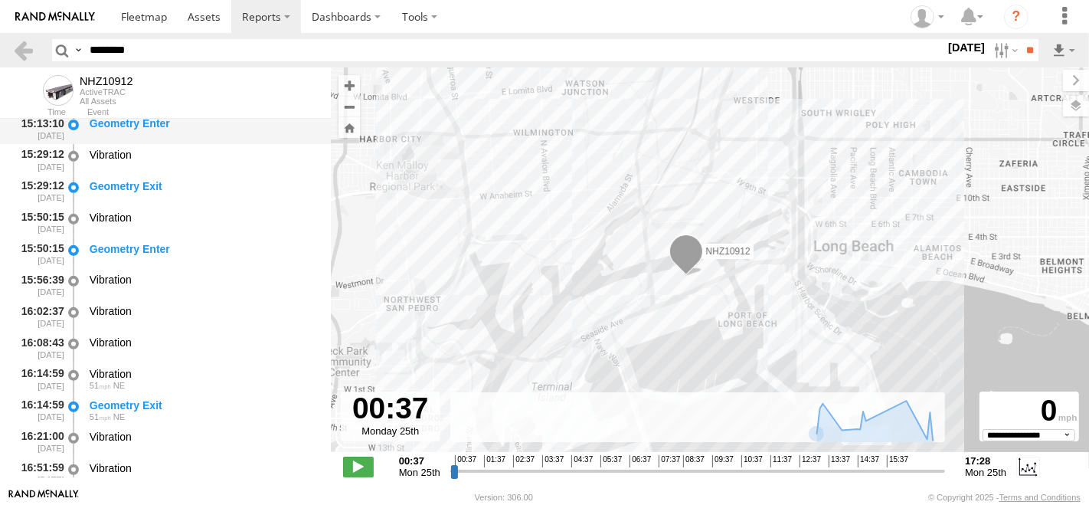
click at [204, 139] on div "Geometry Enter" at bounding box center [202, 128] width 231 height 28
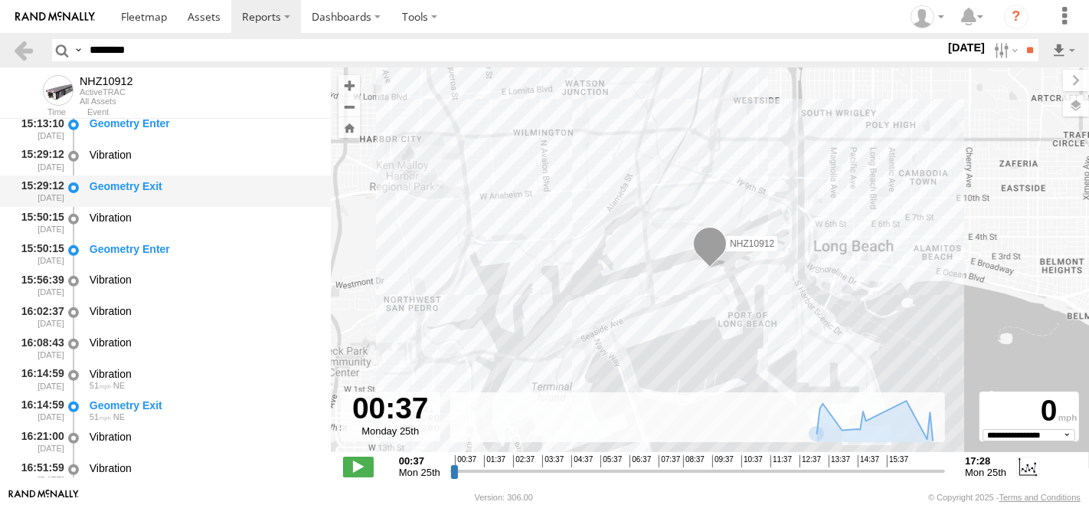
scroll to position [578, 0]
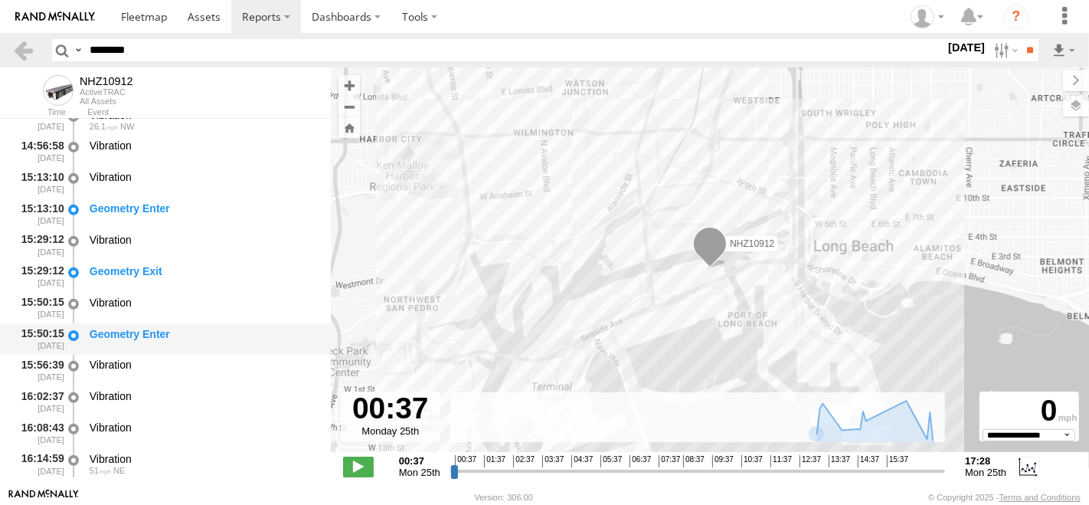
click at [179, 333] on div "Geometry Enter" at bounding box center [203, 334] width 227 height 14
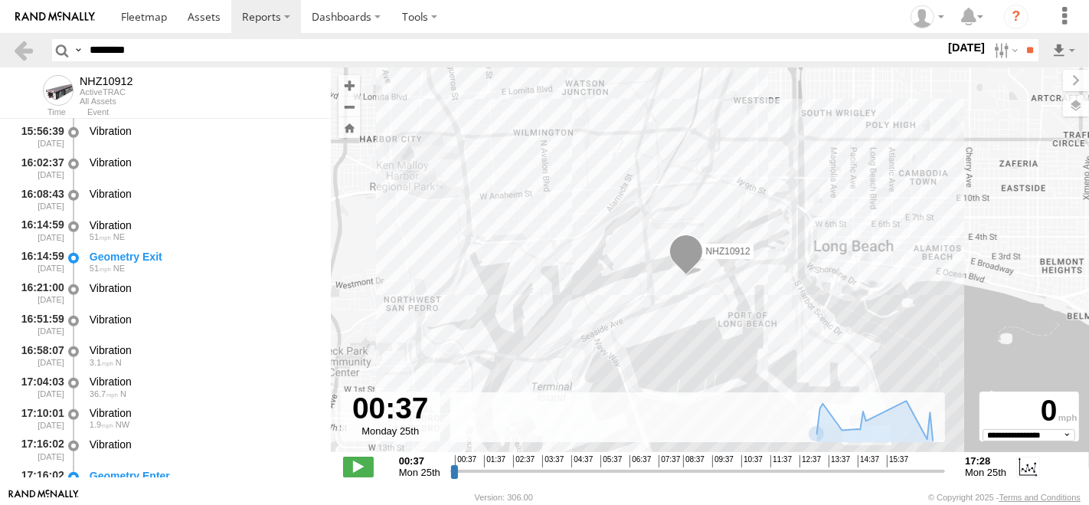
scroll to position [833, 0]
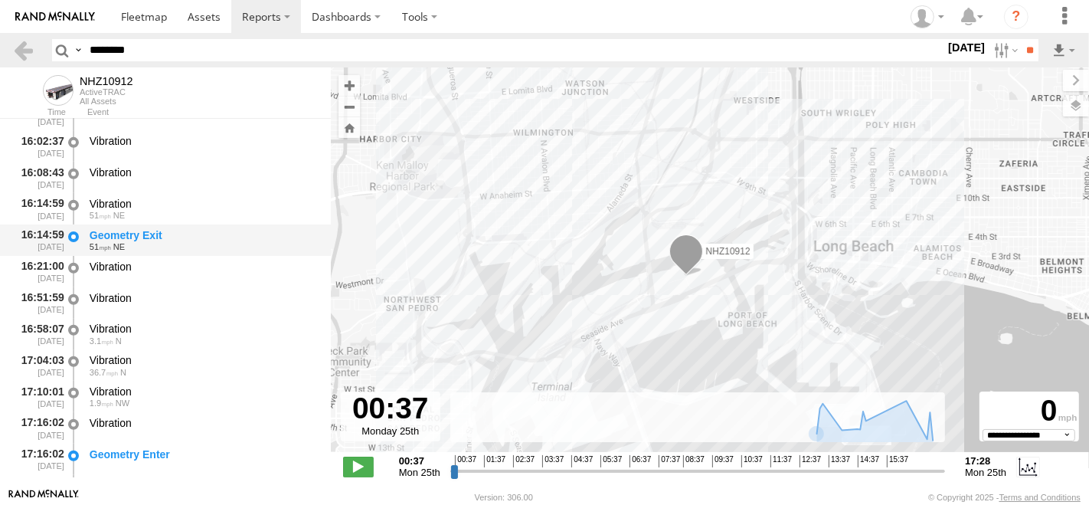
click at [190, 233] on div "Geometry Exit" at bounding box center [203, 235] width 227 height 14
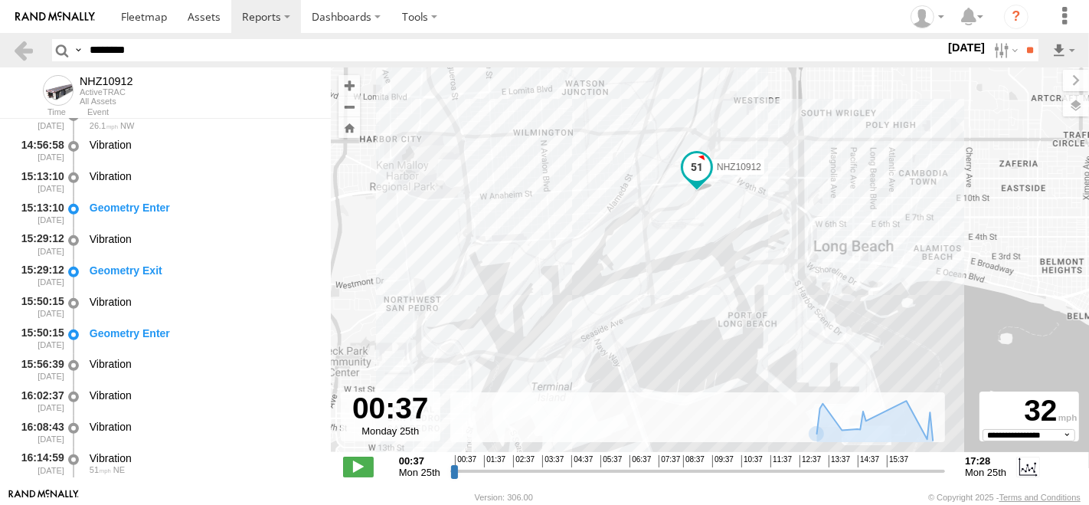
scroll to position [578, 0]
click at [168, 207] on div "Geometry Enter" at bounding box center [203, 208] width 227 height 14
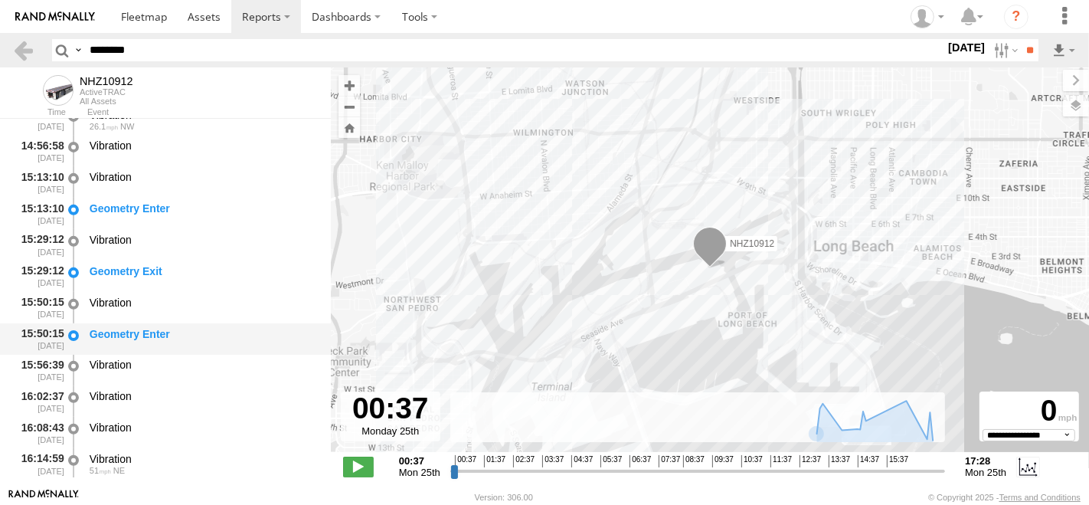
click at [150, 329] on div "Geometry Enter" at bounding box center [203, 334] width 227 height 14
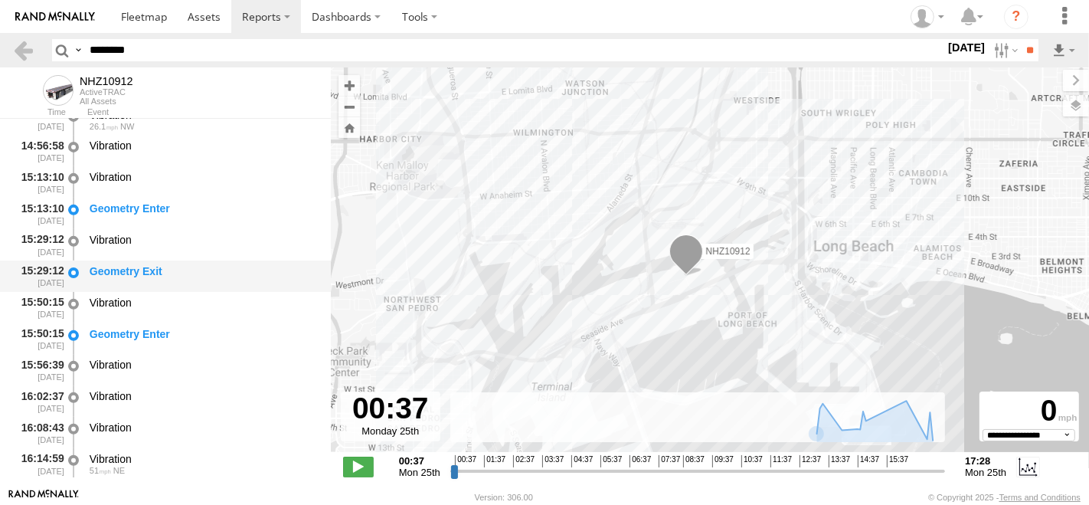
click at [168, 278] on div "Geometry Exit" at bounding box center [203, 271] width 227 height 14
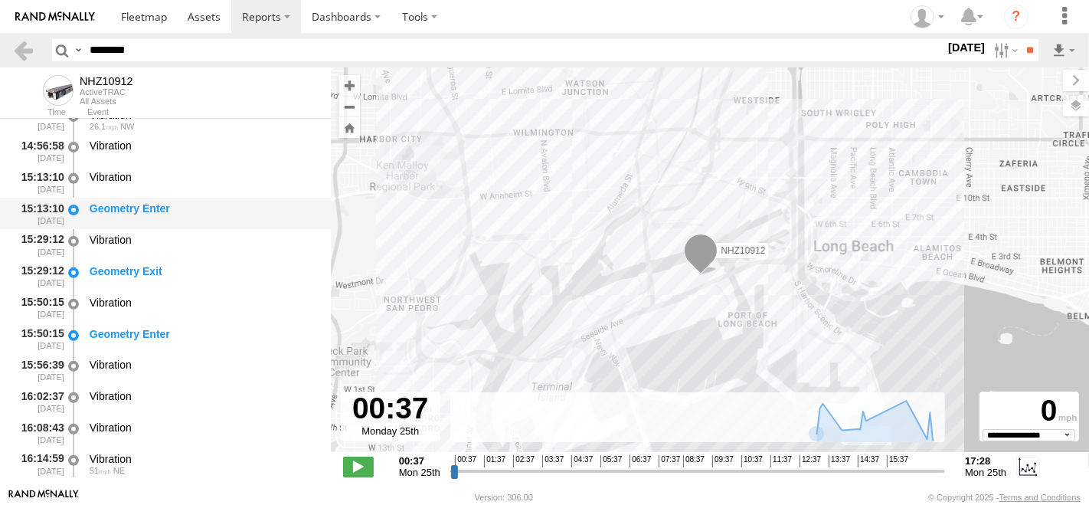
click at [168, 215] on div "Geometry Enter" at bounding box center [203, 208] width 227 height 14
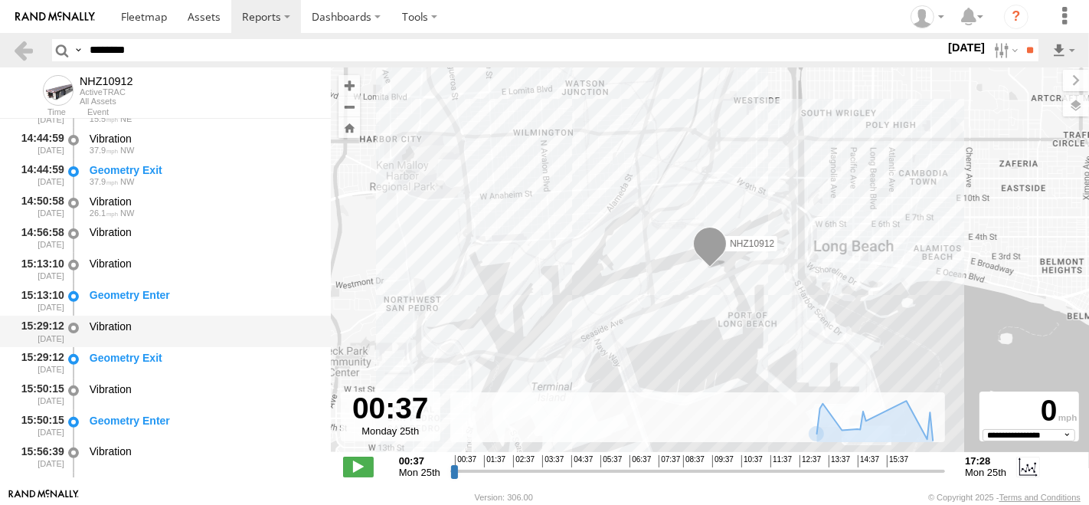
scroll to position [408, 0]
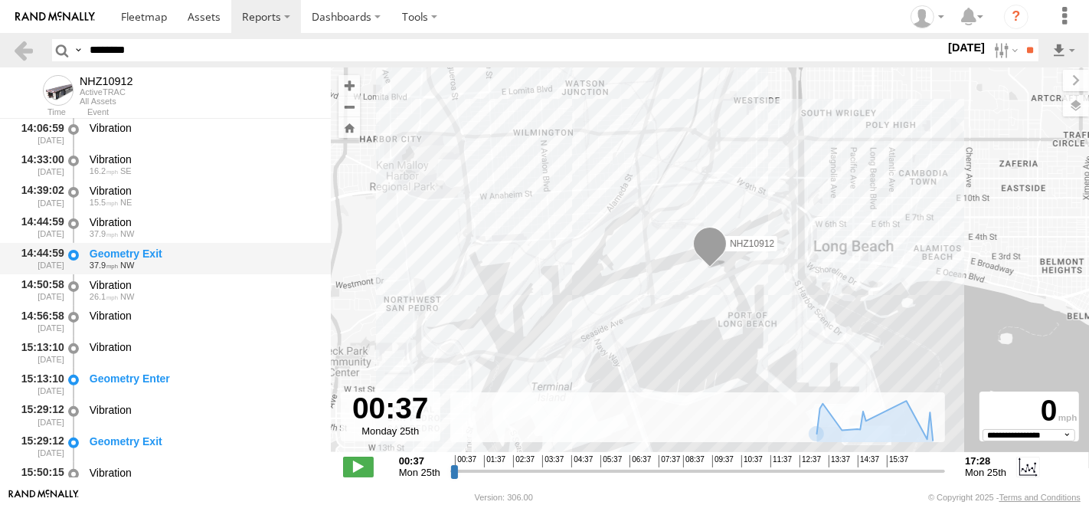
click at [170, 250] on div "Geometry Exit" at bounding box center [203, 254] width 227 height 14
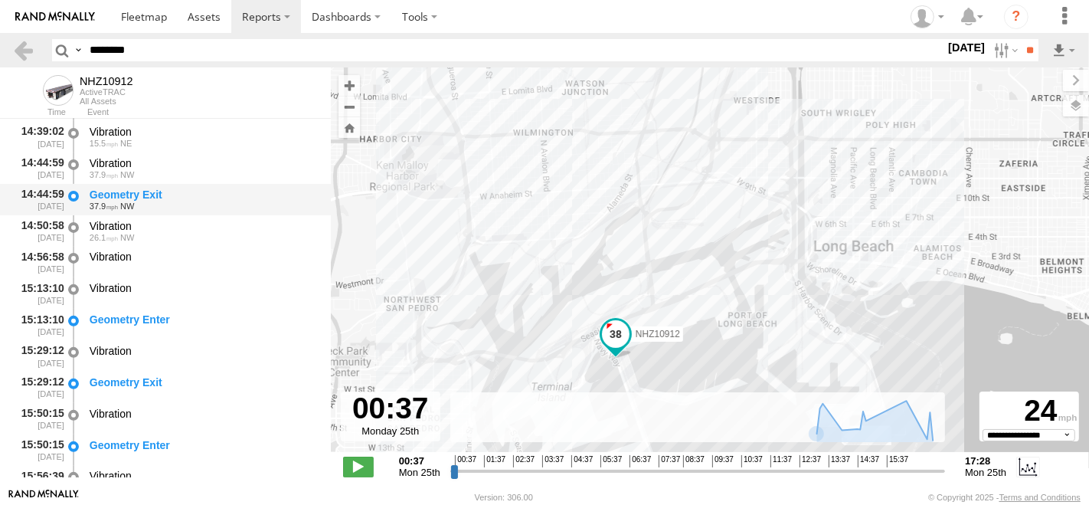
scroll to position [493, 0]
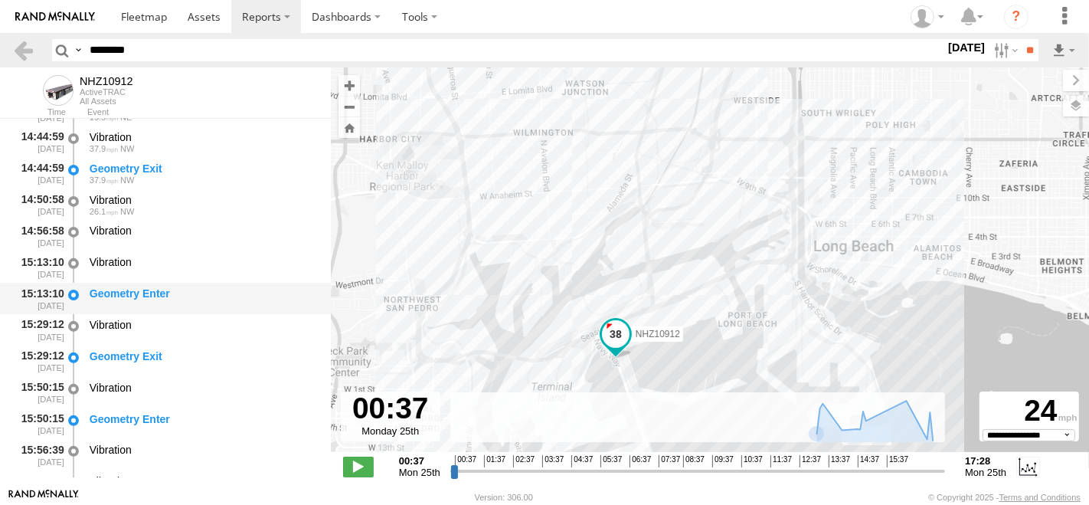
click at [181, 289] on div "Geometry Enter" at bounding box center [203, 293] width 227 height 14
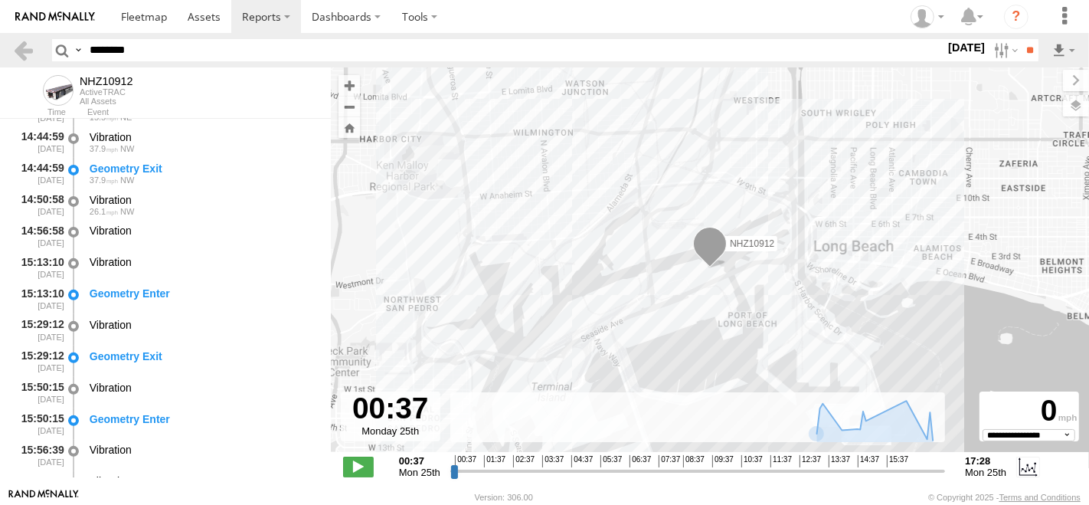
click at [671, 273] on div "NHZ10912" at bounding box center [710, 267] width 758 height 400
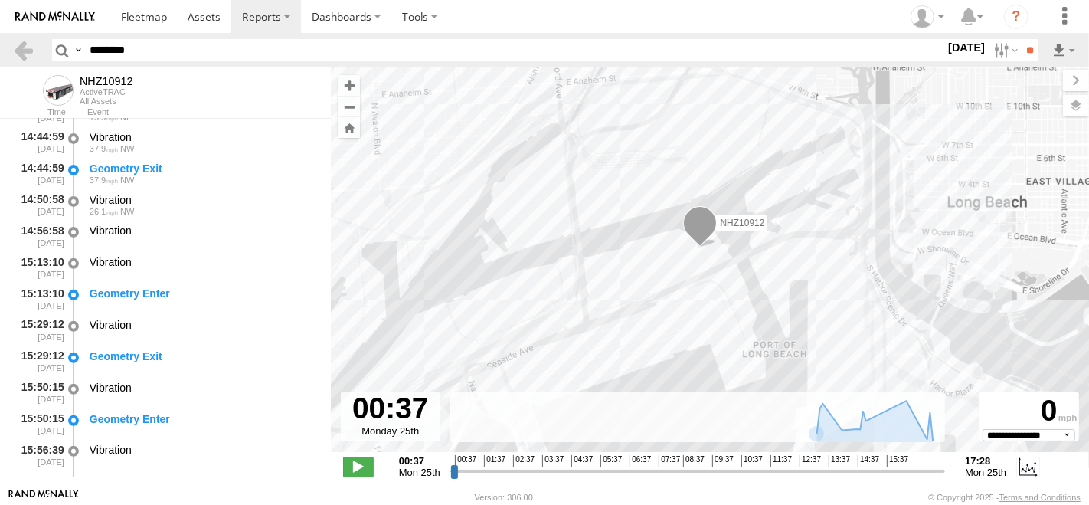
click at [634, 258] on div "NHZ10912" at bounding box center [710, 267] width 758 height 400
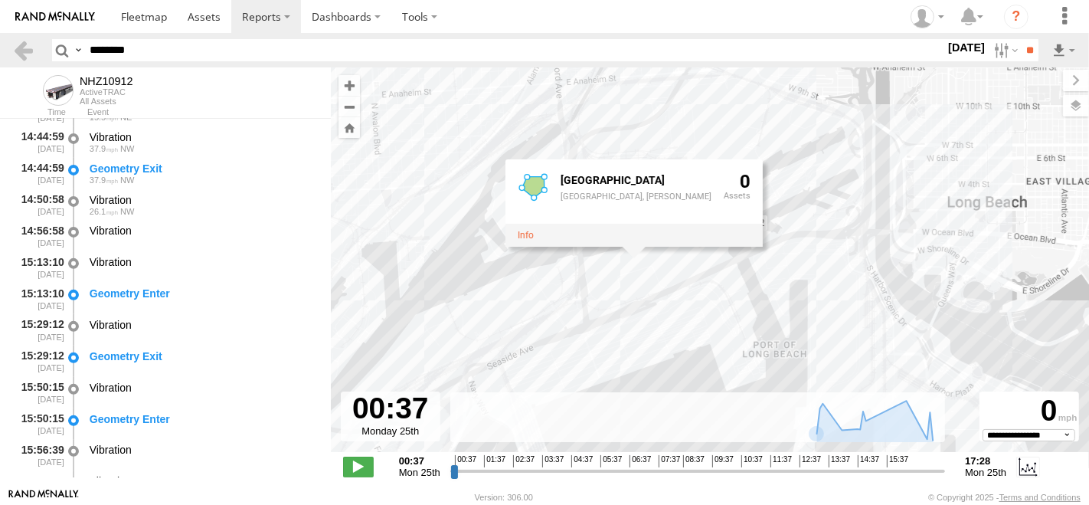
click at [430, 200] on div "NHZ10912 [GEOGRAPHIC_DATA], Pier S 0" at bounding box center [710, 267] width 758 height 400
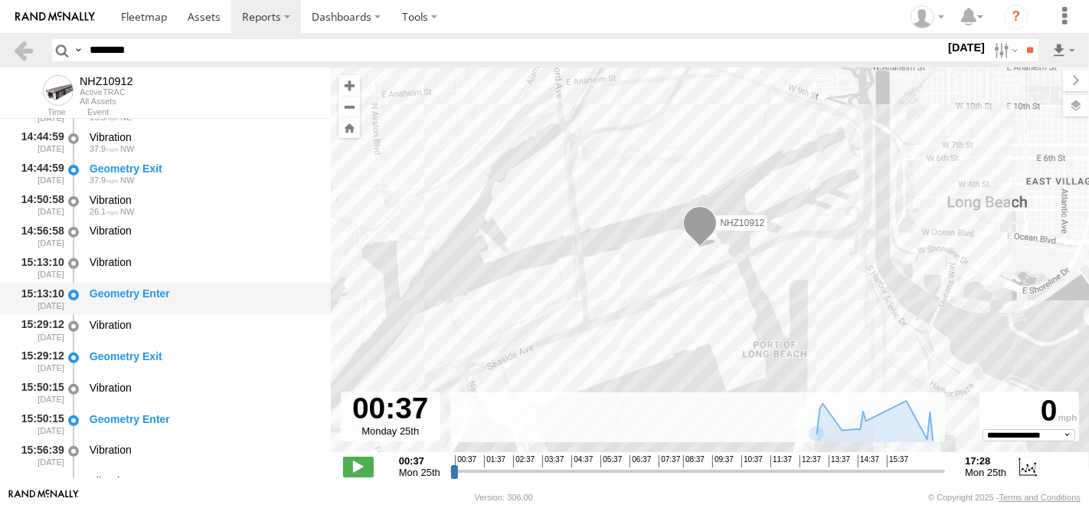
click at [188, 300] on div "Geometry Enter" at bounding box center [203, 293] width 227 height 14
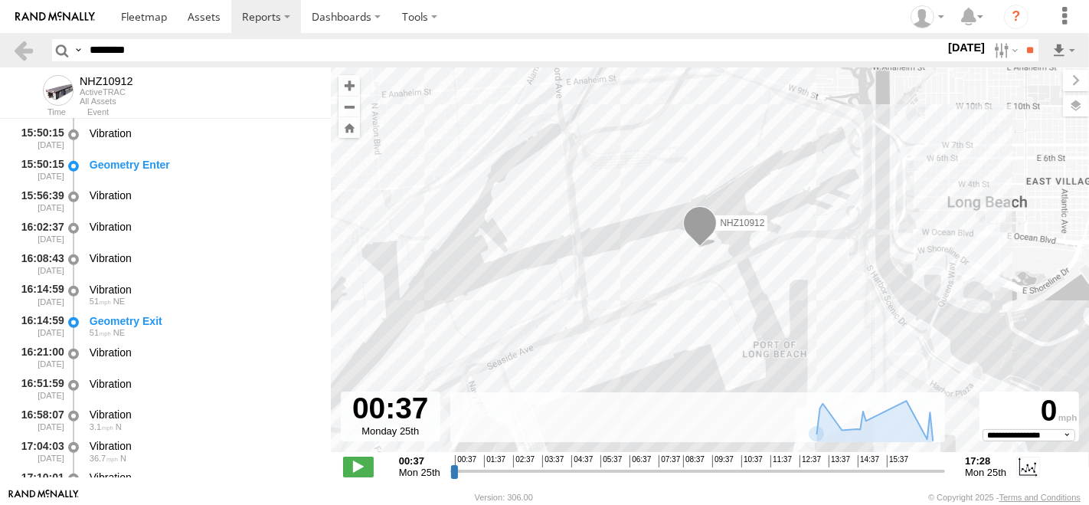
scroll to position [748, 0]
click at [176, 322] on div "Geometry Exit" at bounding box center [203, 320] width 227 height 14
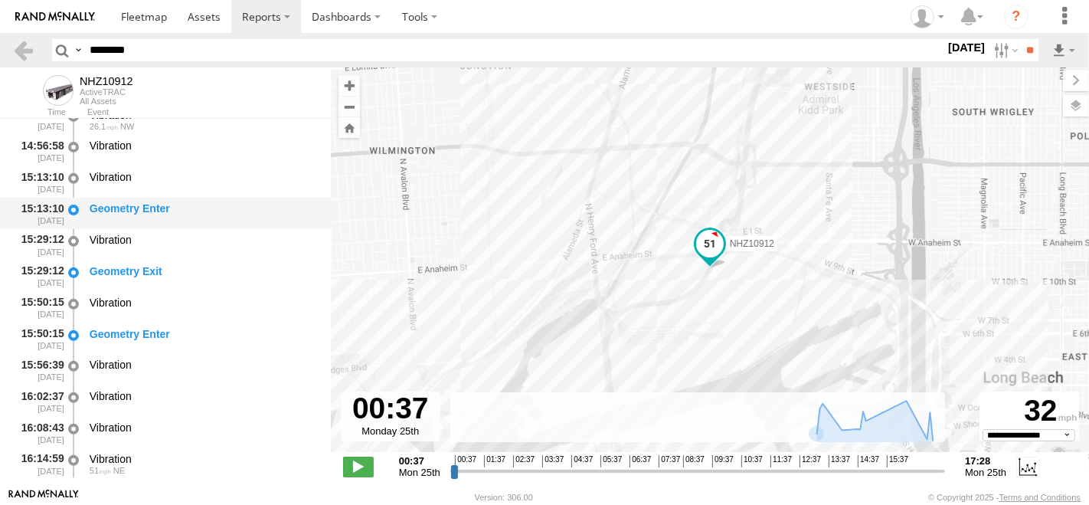
scroll to position [323, 0]
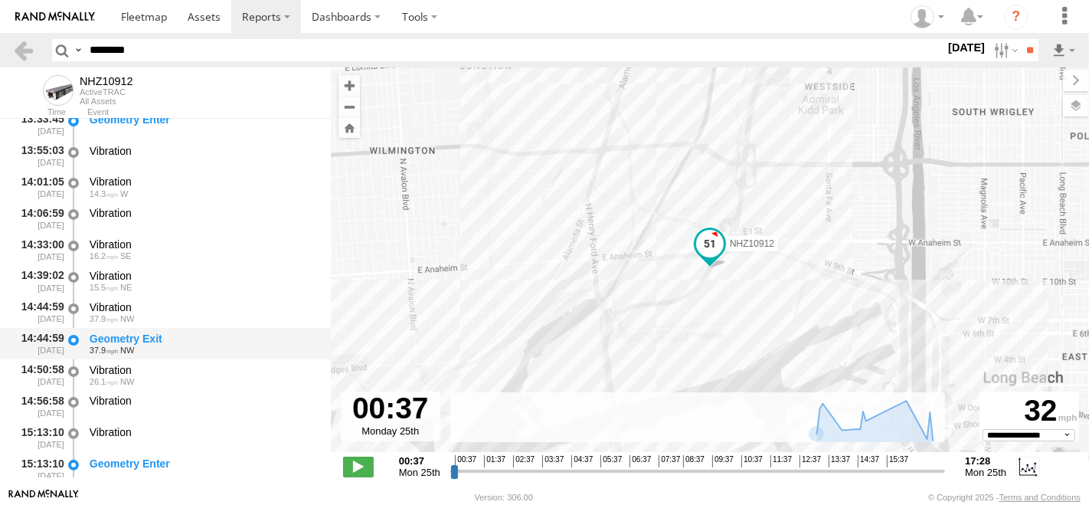
click at [151, 335] on div "Geometry Exit" at bounding box center [203, 339] width 227 height 14
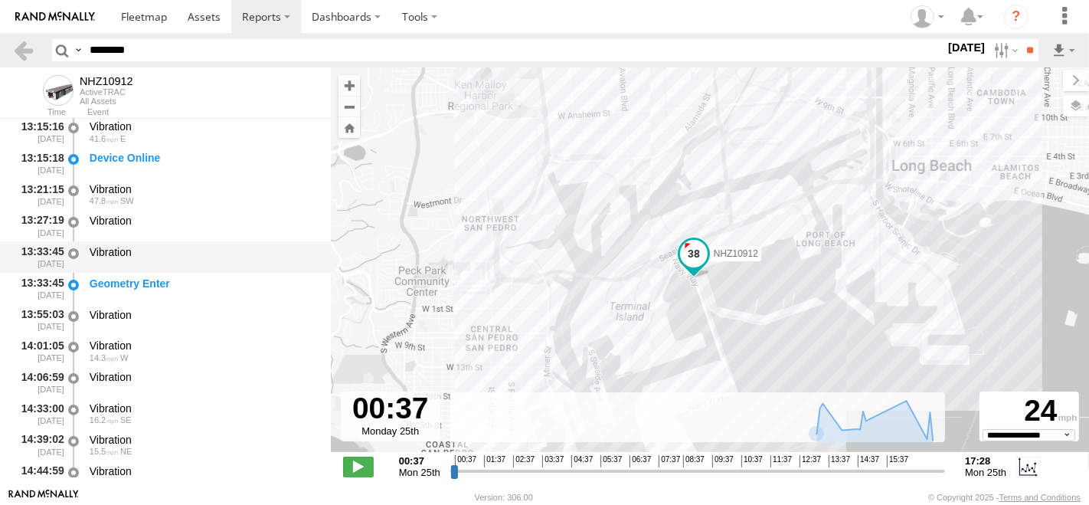
scroll to position [153, 0]
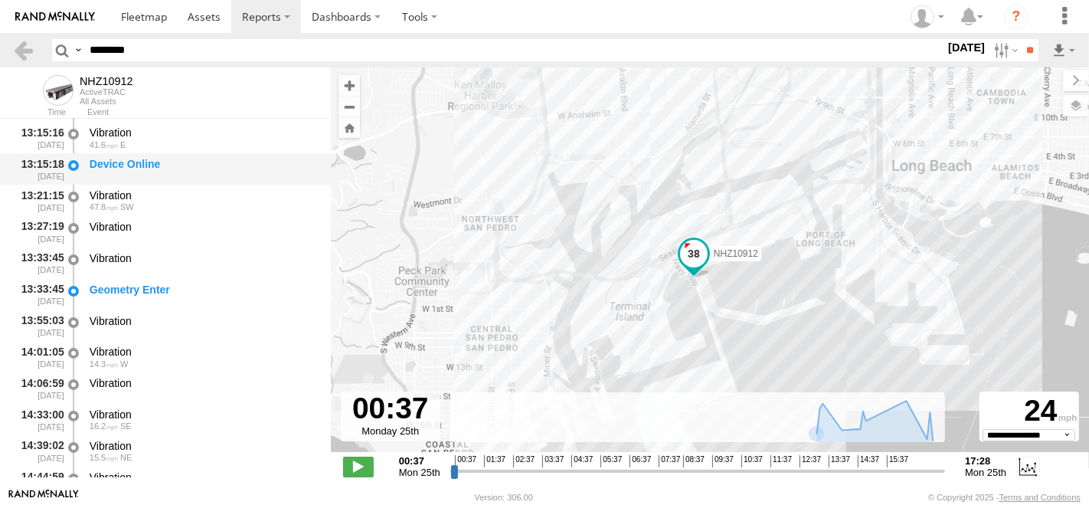
click at [152, 156] on div "Device Online" at bounding box center [202, 169] width 231 height 28
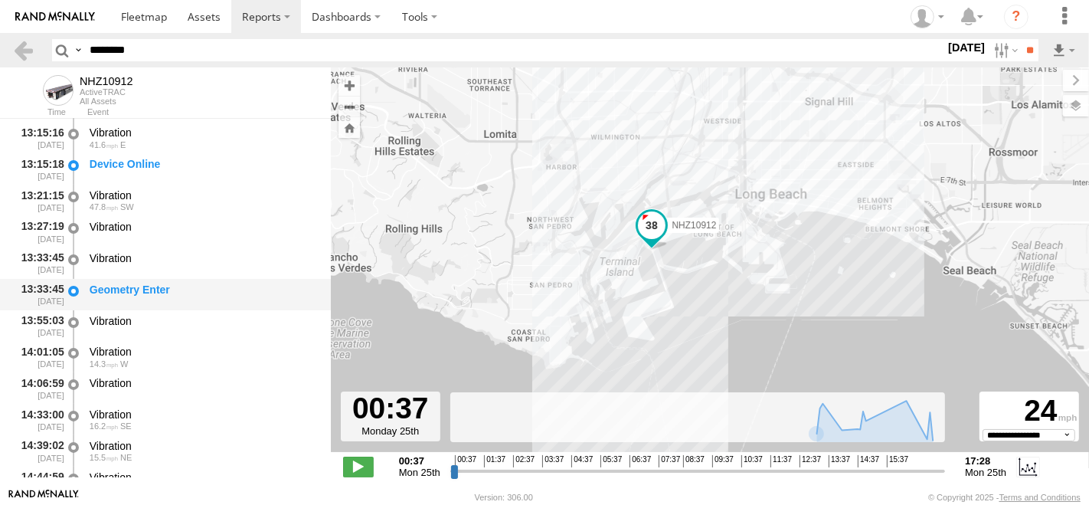
click at [146, 290] on div "Geometry Enter" at bounding box center [203, 290] width 227 height 14
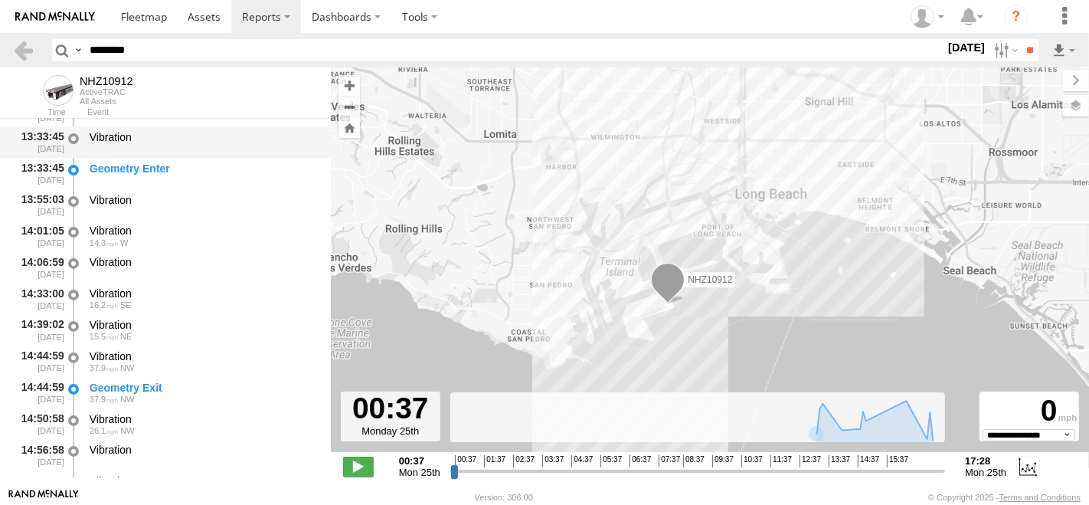
scroll to position [323, 0]
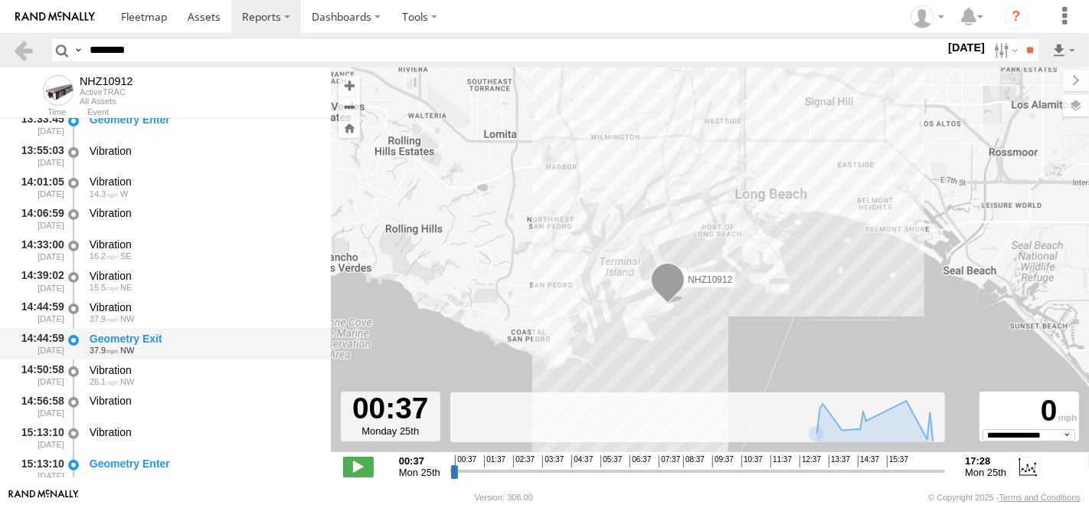
click at [185, 332] on div "Geometry Exit" at bounding box center [203, 339] width 227 height 14
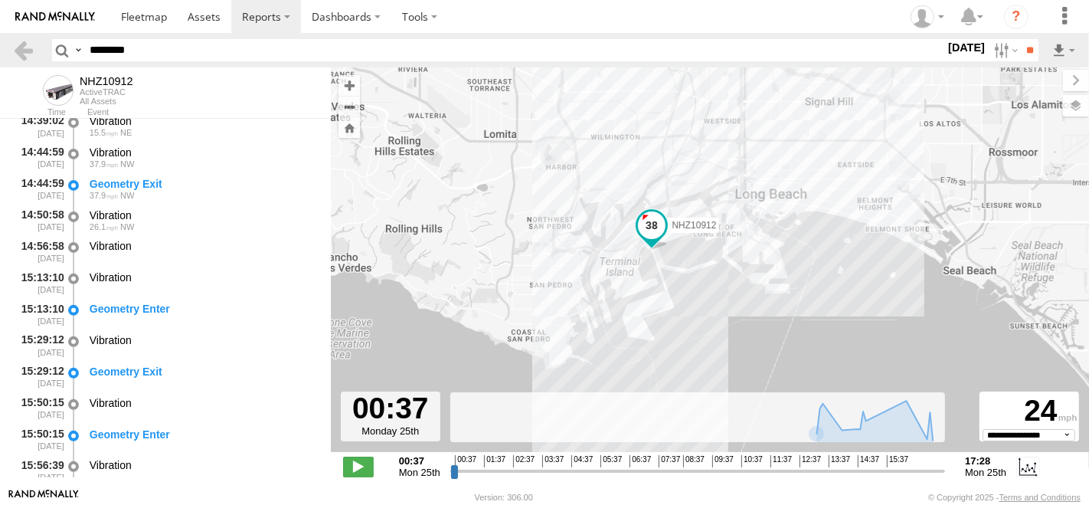
scroll to position [493, 0]
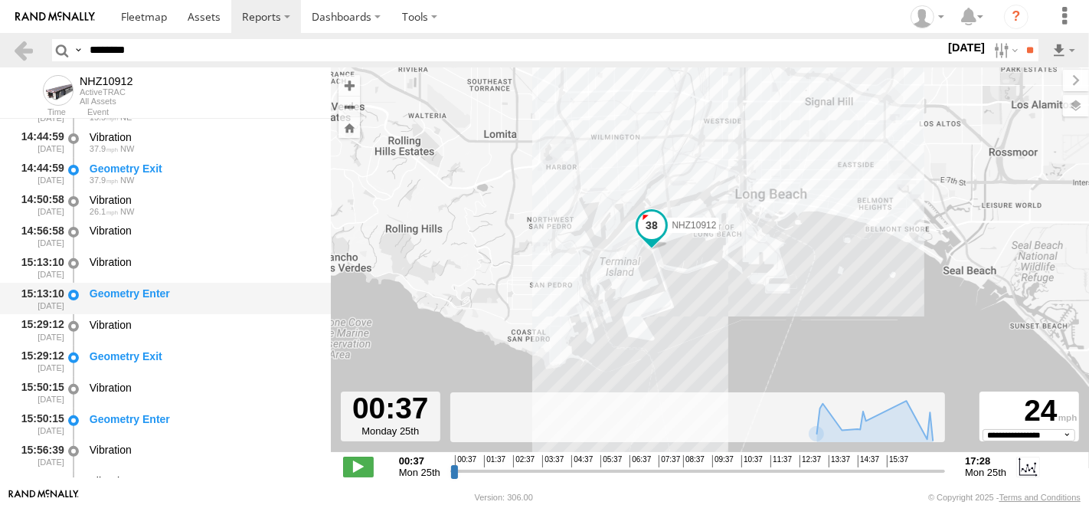
click at [192, 287] on div "Geometry Enter" at bounding box center [203, 293] width 227 height 14
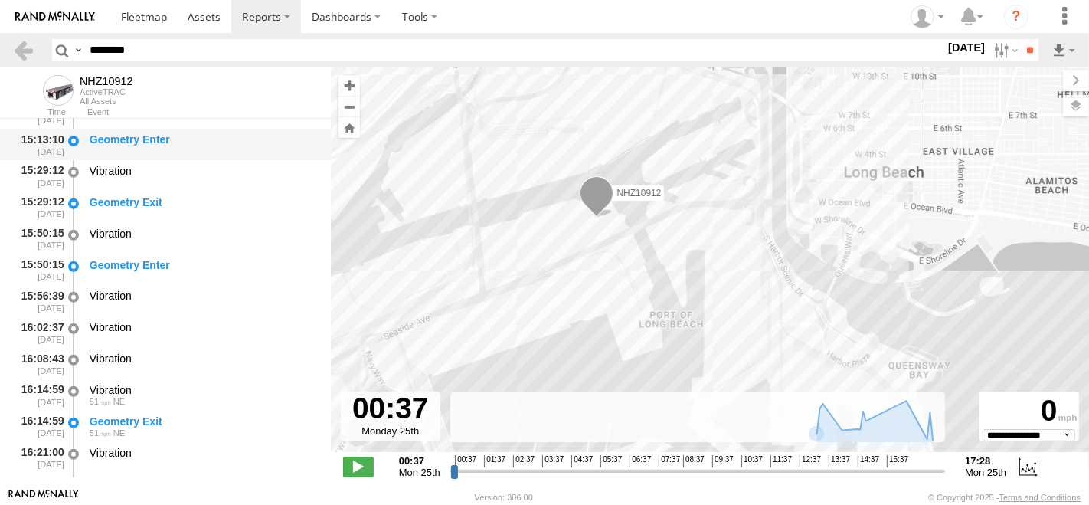
scroll to position [663, 0]
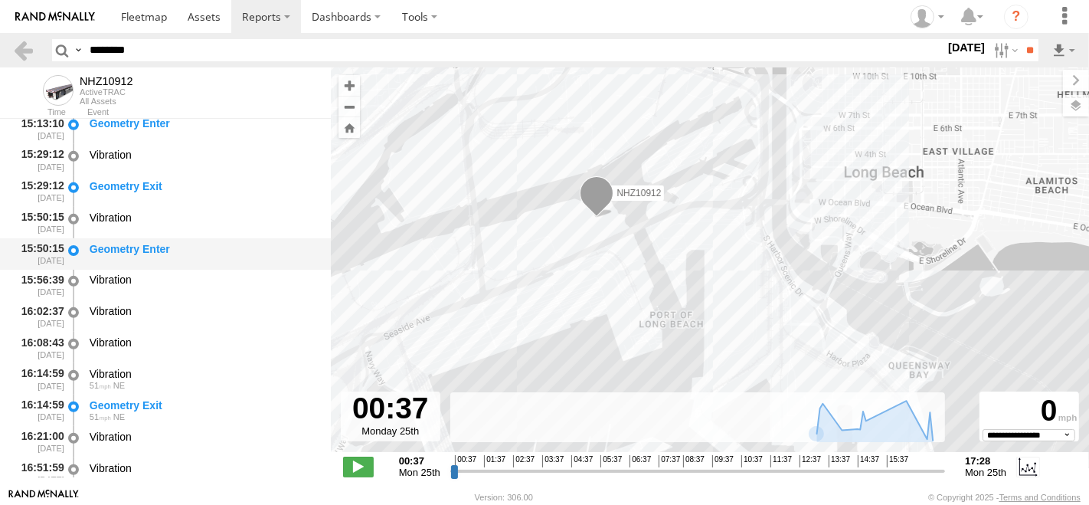
click at [179, 247] on div "Geometry Enter" at bounding box center [203, 249] width 227 height 14
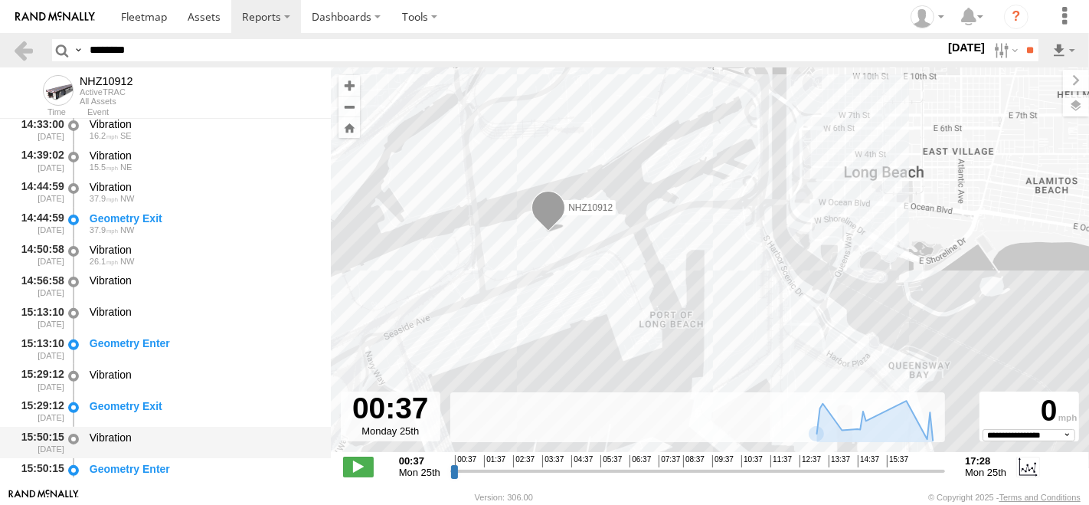
scroll to position [408, 0]
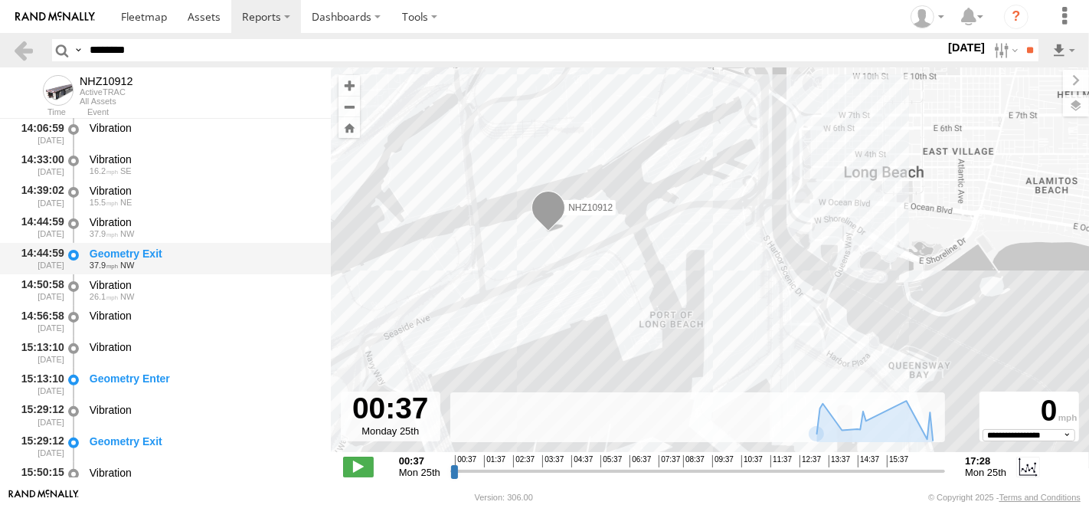
click at [144, 256] on div "Geometry Exit" at bounding box center [203, 254] width 227 height 14
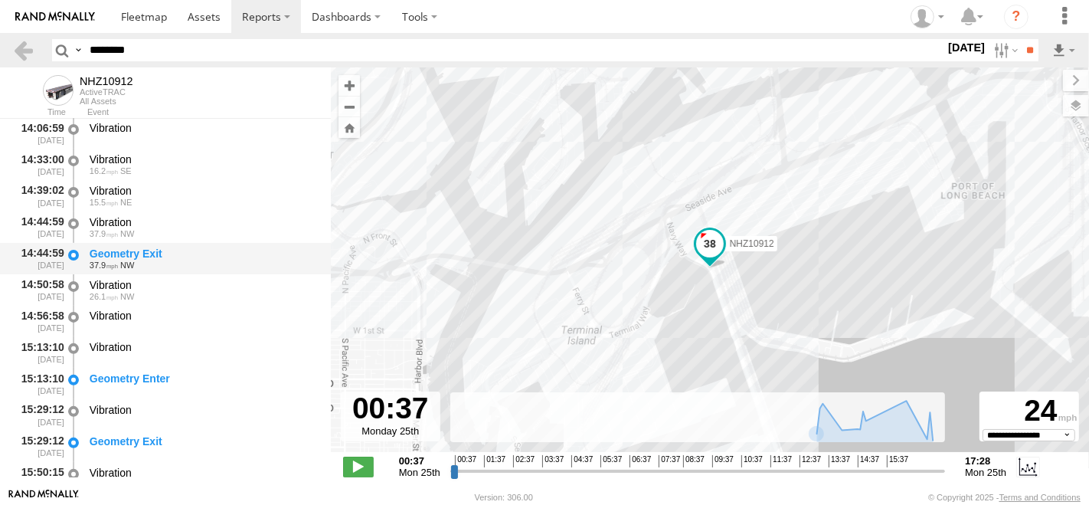
scroll to position [493, 0]
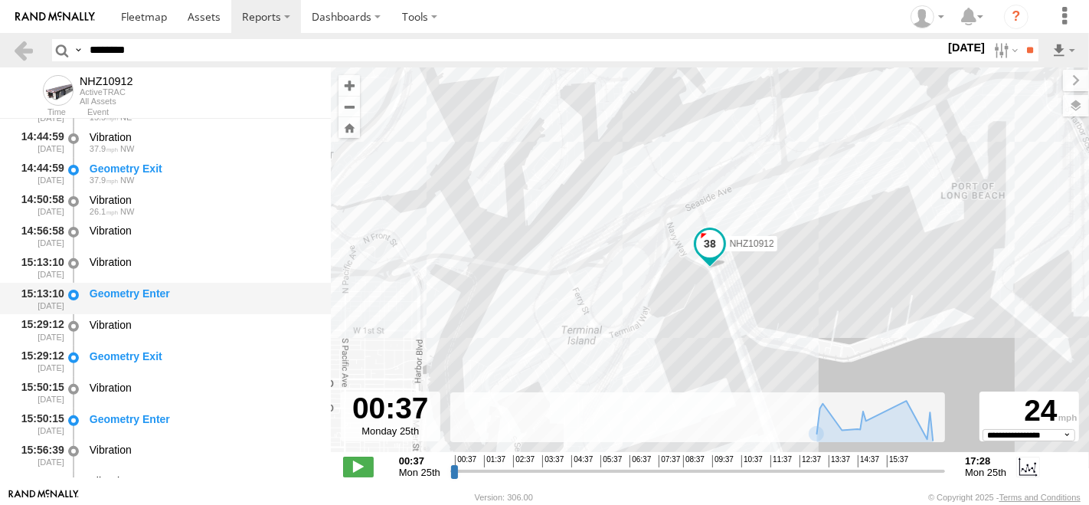
click at [184, 308] on div "Geometry Enter" at bounding box center [202, 298] width 231 height 28
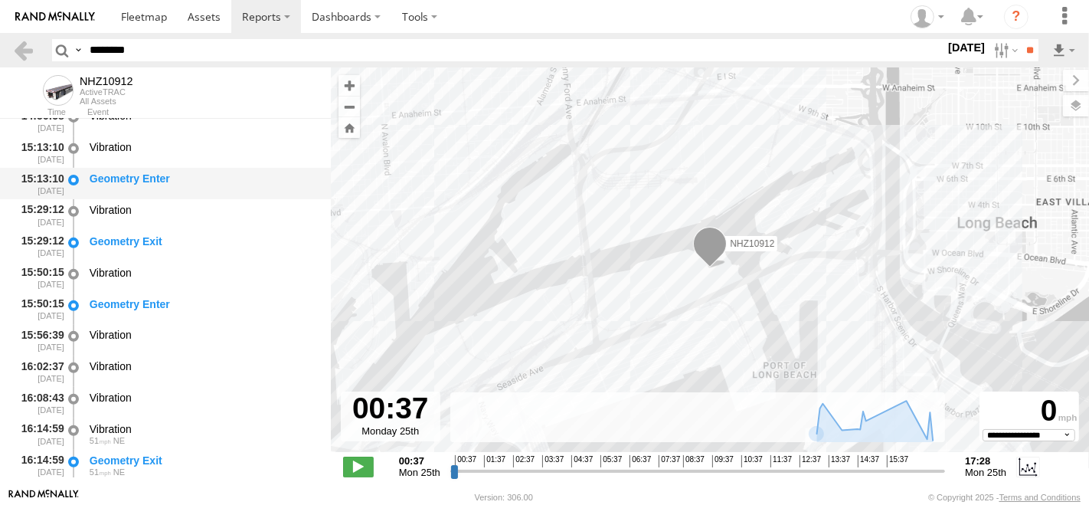
scroll to position [663, 0]
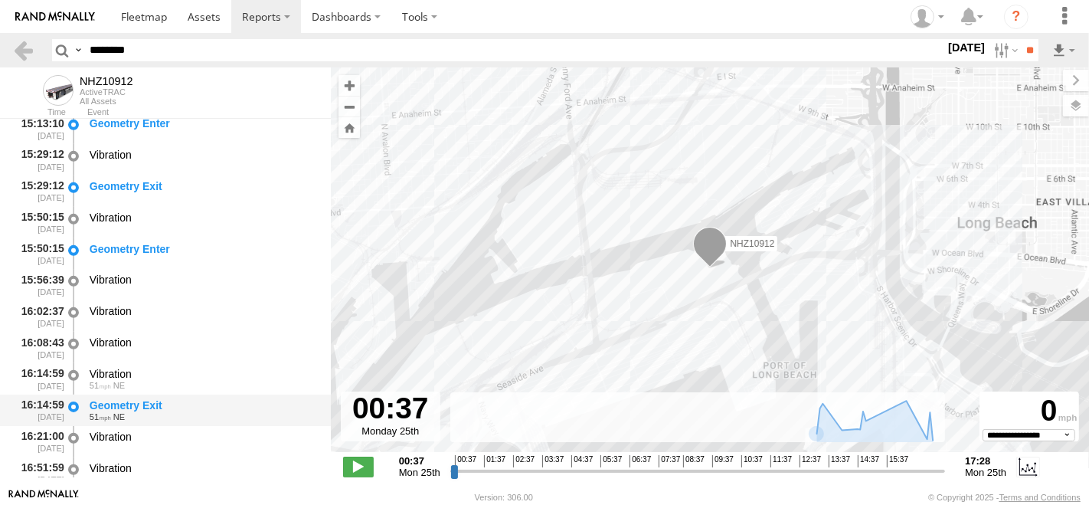
click at [166, 397] on div "Geometry Exit 51 NE" at bounding box center [202, 410] width 231 height 28
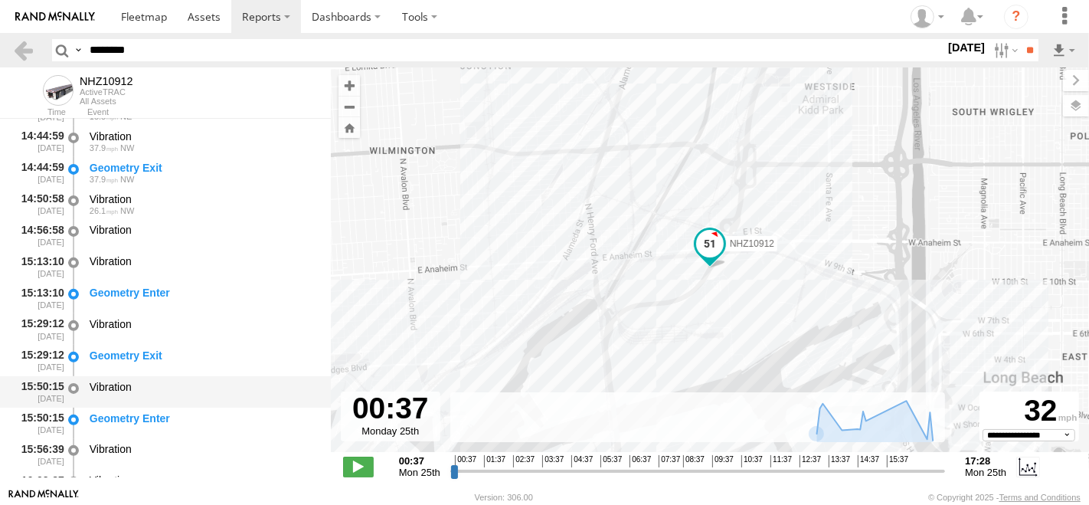
scroll to position [493, 0]
